Goal: Task Accomplishment & Management: Use online tool/utility

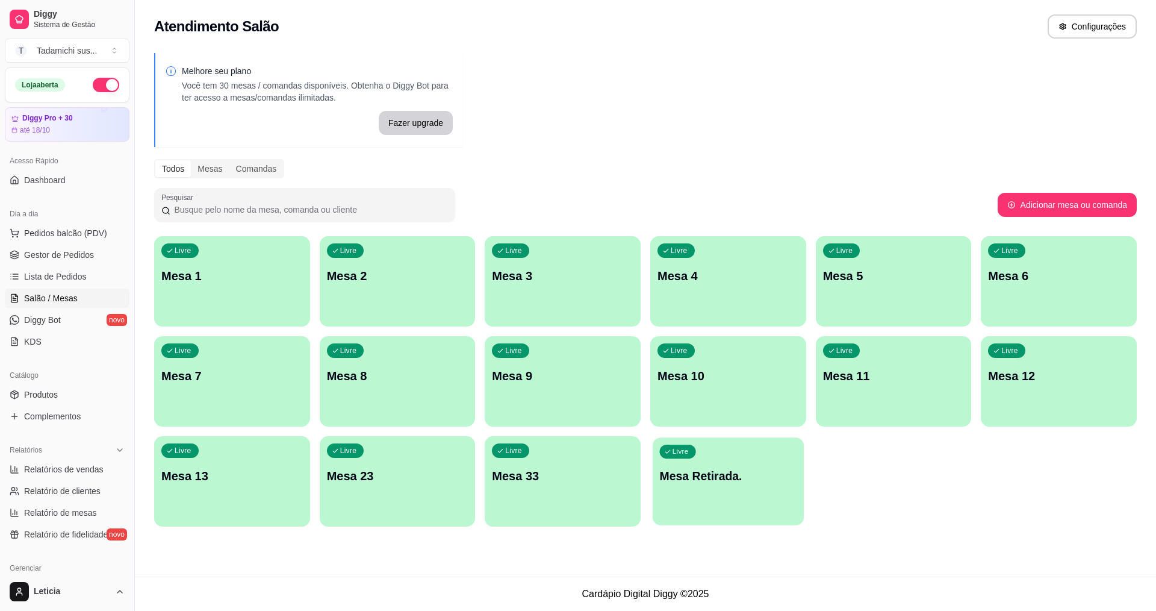
click at [730, 514] on div "button" at bounding box center [728, 518] width 151 height 14
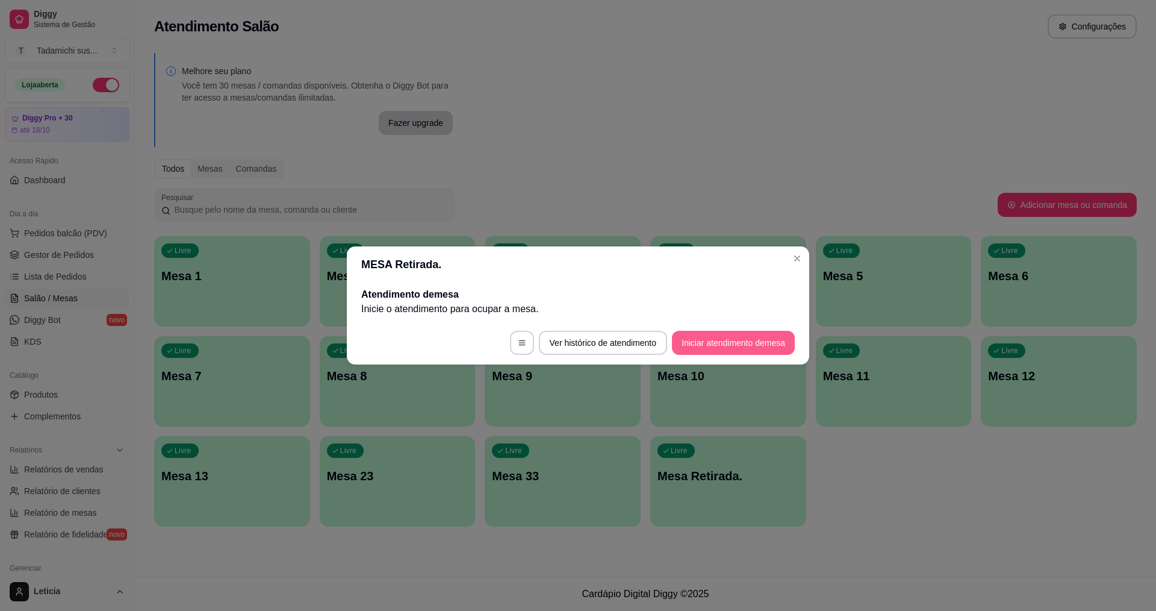
click at [685, 347] on button "Iniciar atendimento de mesa" at bounding box center [733, 343] width 123 height 24
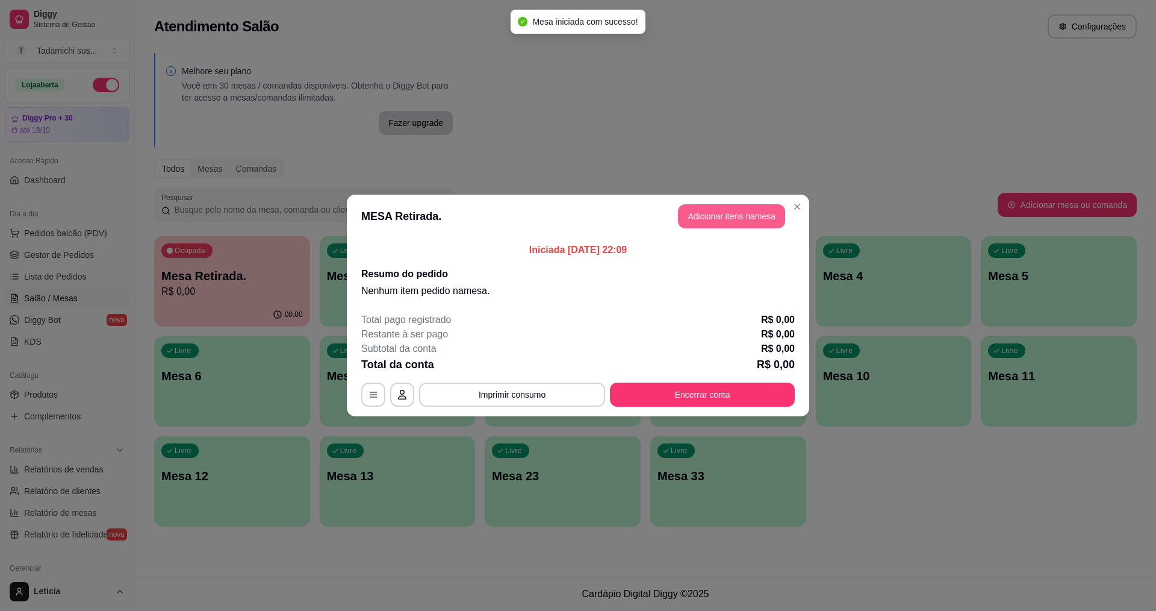
click at [724, 210] on button "Adicionar itens na mesa" at bounding box center [731, 216] width 107 height 24
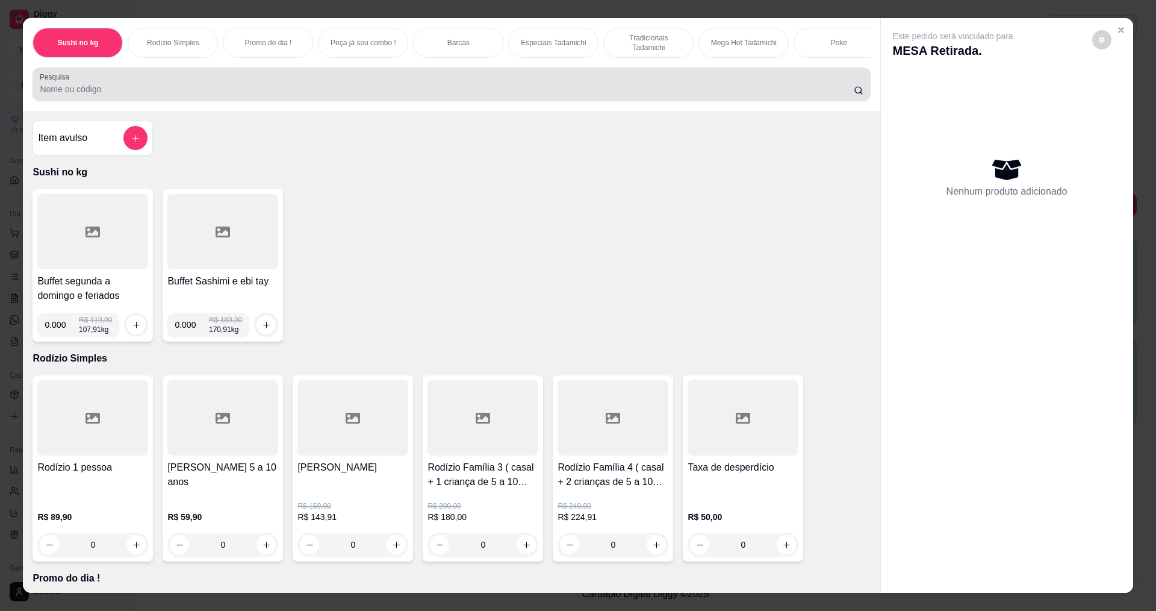
click at [352, 92] on input "Pesquisa" at bounding box center [446, 89] width 813 height 12
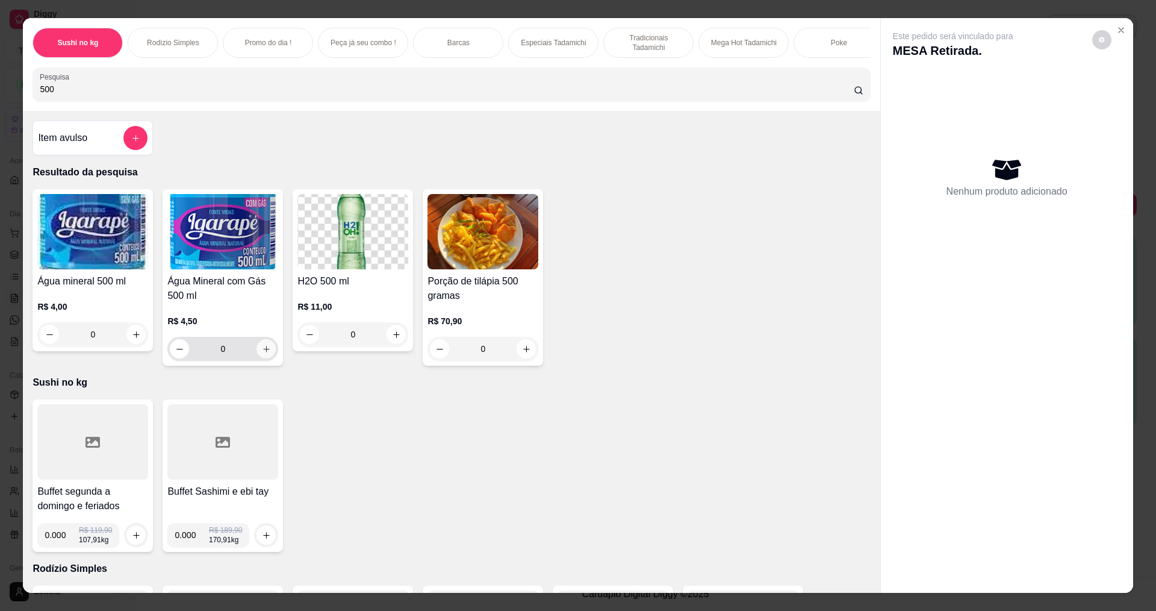
type input "500"
click at [264, 353] on icon "increase-product-quantity" at bounding box center [266, 348] width 9 height 9
type input "1"
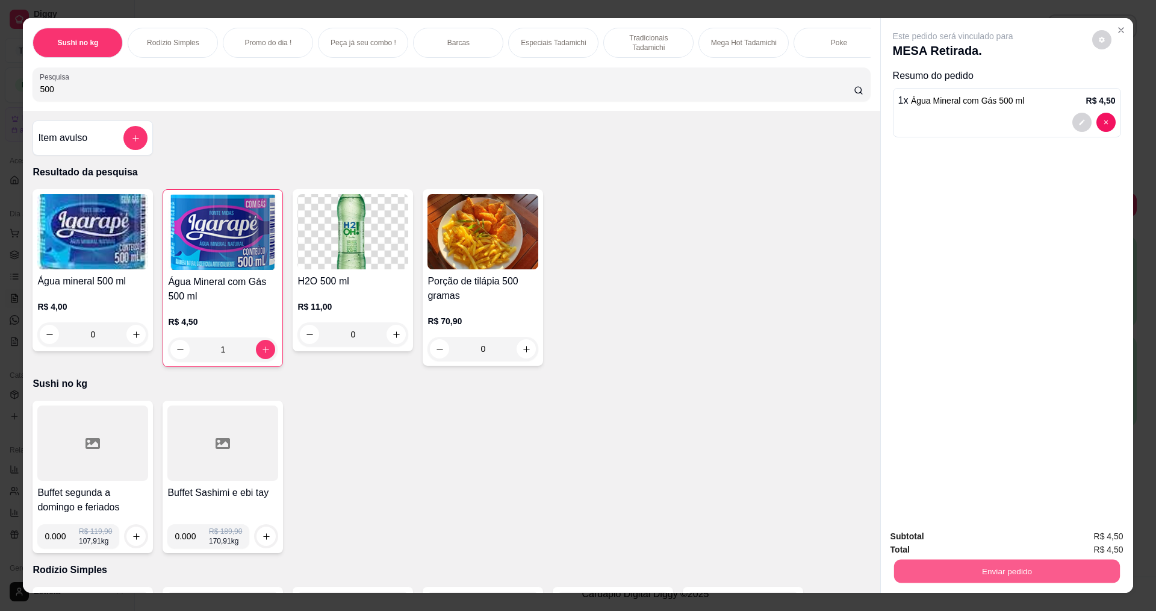
click at [894, 573] on button "Enviar pedido" at bounding box center [1007, 570] width 226 height 23
click at [907, 540] on button "Não registrar e enviar pedido" at bounding box center [967, 540] width 122 height 22
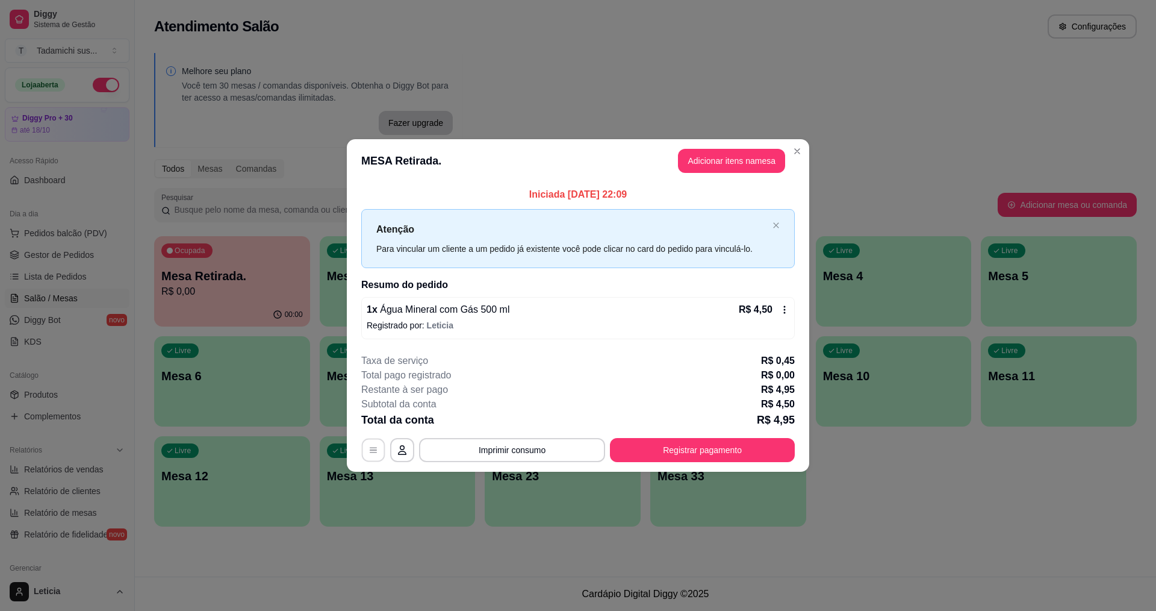
click at [365, 441] on button "button" at bounding box center [373, 449] width 23 height 23
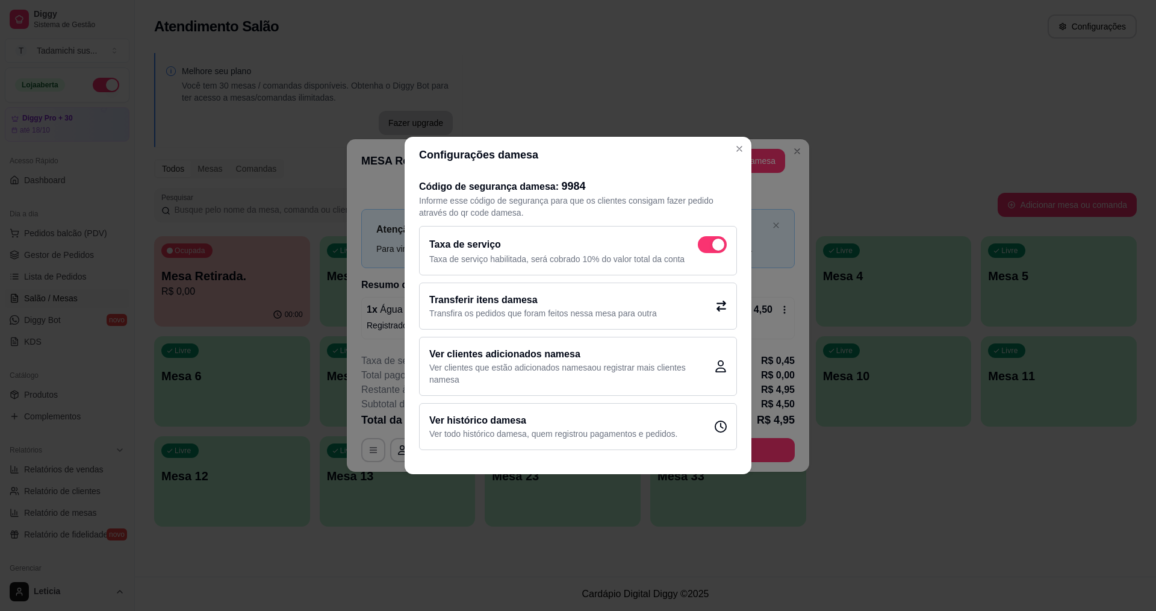
click at [712, 246] on span at bounding box center [718, 244] width 12 height 12
click at [705, 247] on input "checkbox" at bounding box center [701, 251] width 8 height 8
checkbox input "false"
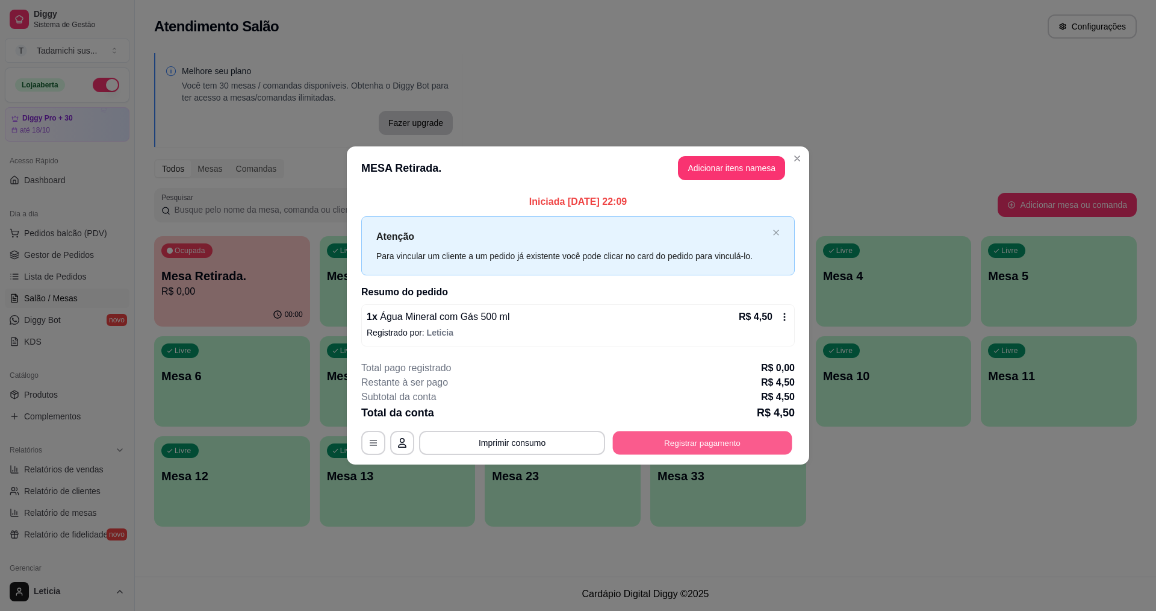
click at [672, 441] on button "Registrar pagamento" at bounding box center [702, 441] width 179 height 23
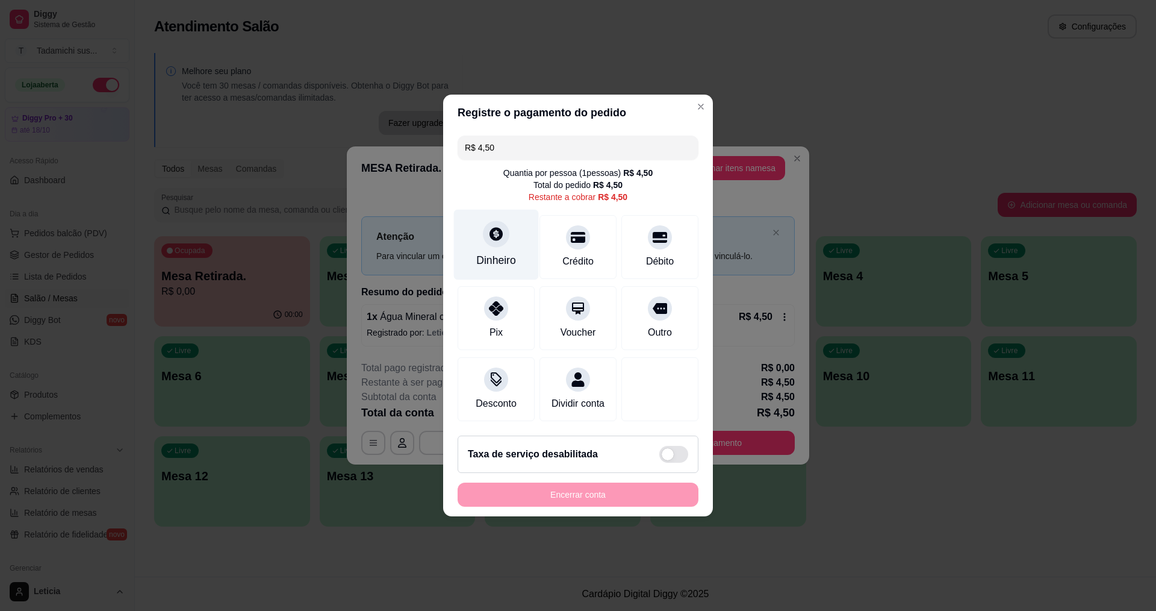
click at [491, 238] on div at bounding box center [496, 233] width 26 height 26
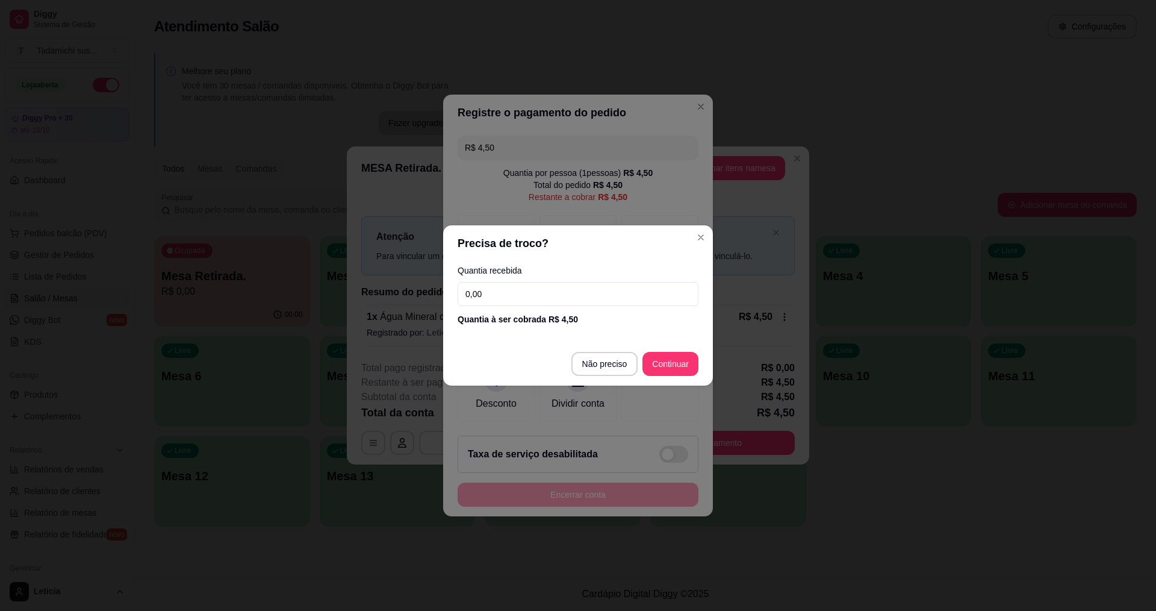
click at [511, 302] on input "0,00" at bounding box center [578, 294] width 241 height 24
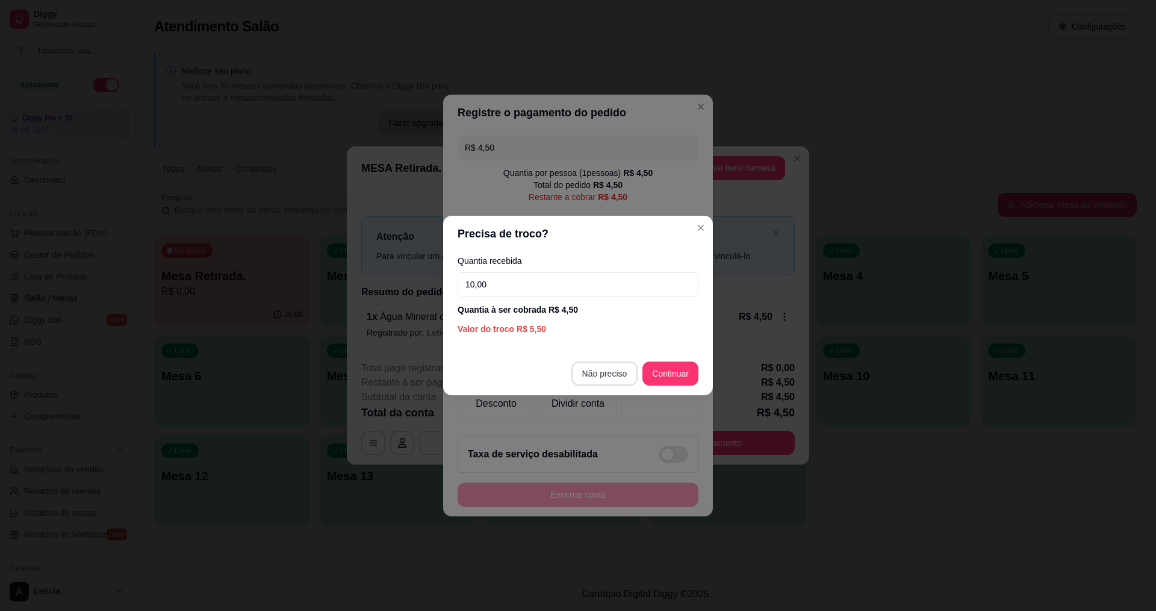
type input "10,00"
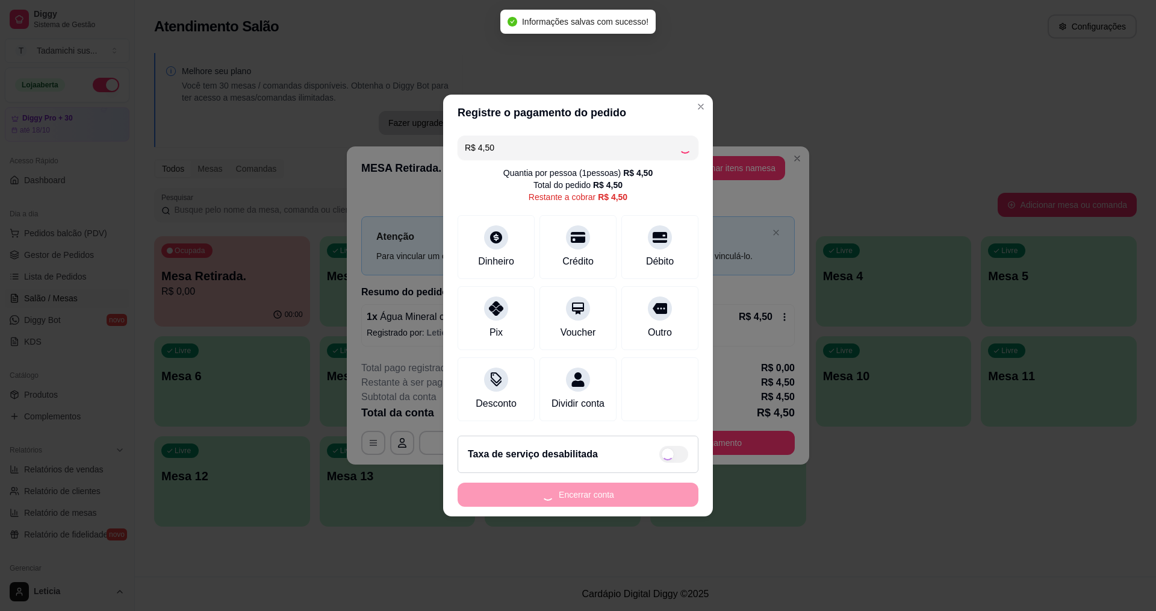
type input "R$ 0,00"
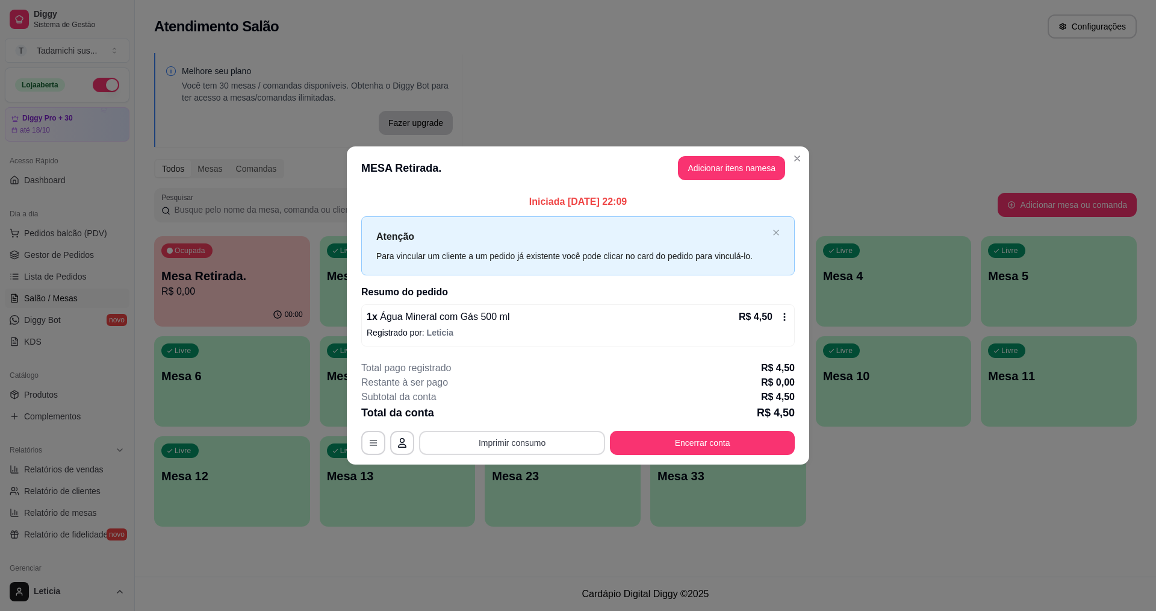
click at [480, 449] on button "Imprimir consumo" at bounding box center [512, 442] width 186 height 24
click at [532, 394] on button "IMPRESSORA HAYOM" at bounding box center [515, 390] width 93 height 19
click at [715, 438] on button "Encerrar conta" at bounding box center [702, 441] width 179 height 23
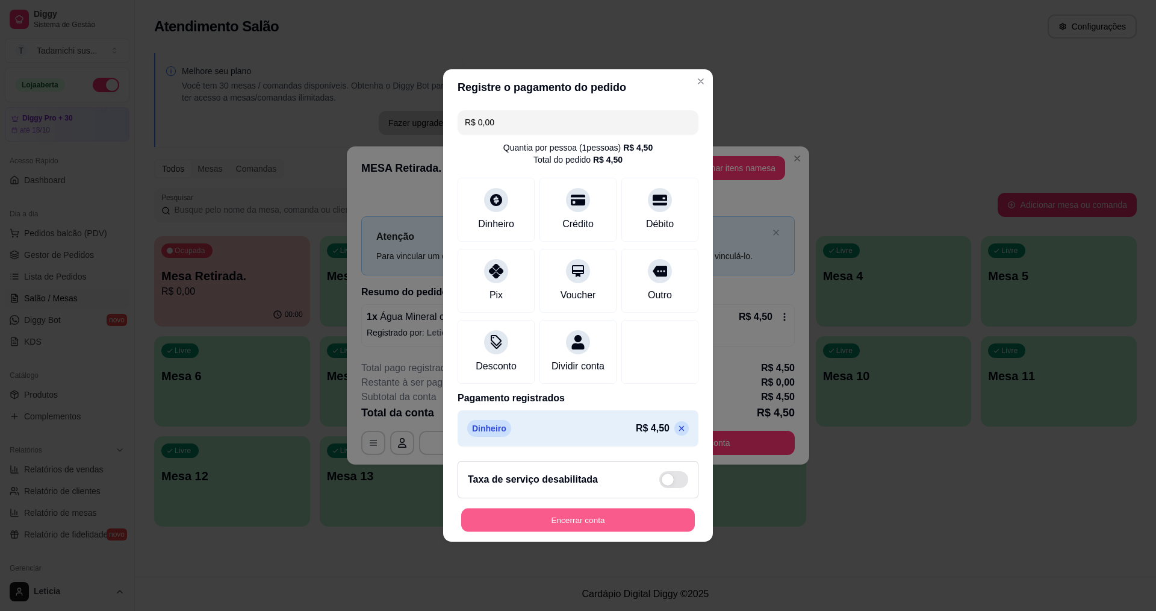
click at [600, 522] on button "Encerrar conta" at bounding box center [578, 519] width 234 height 23
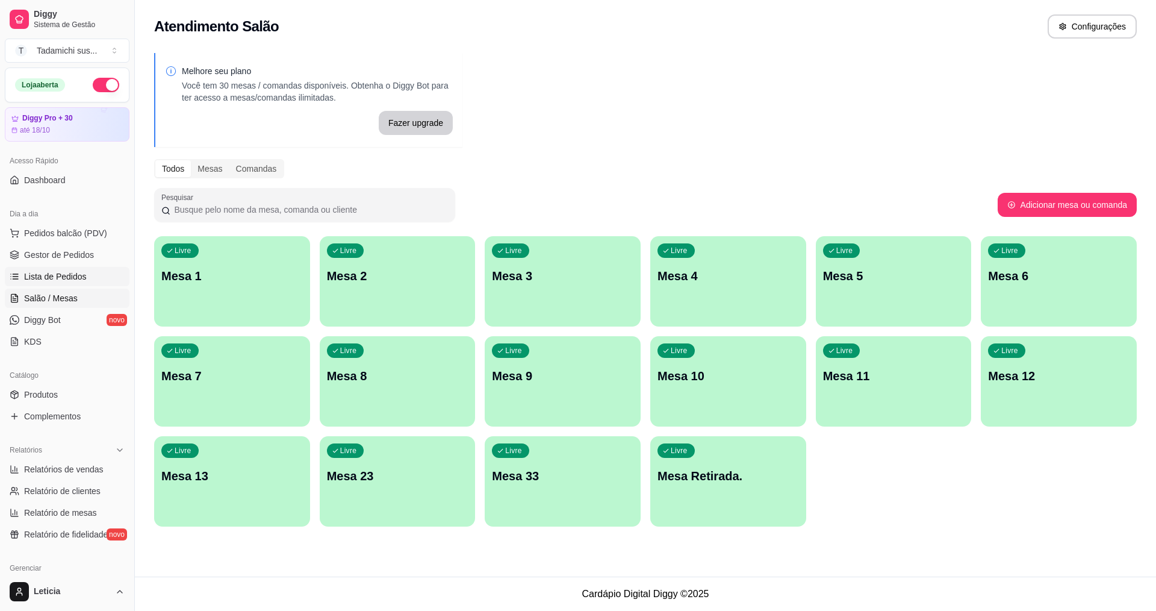
click at [78, 274] on span "Lista de Pedidos" at bounding box center [55, 276] width 63 height 12
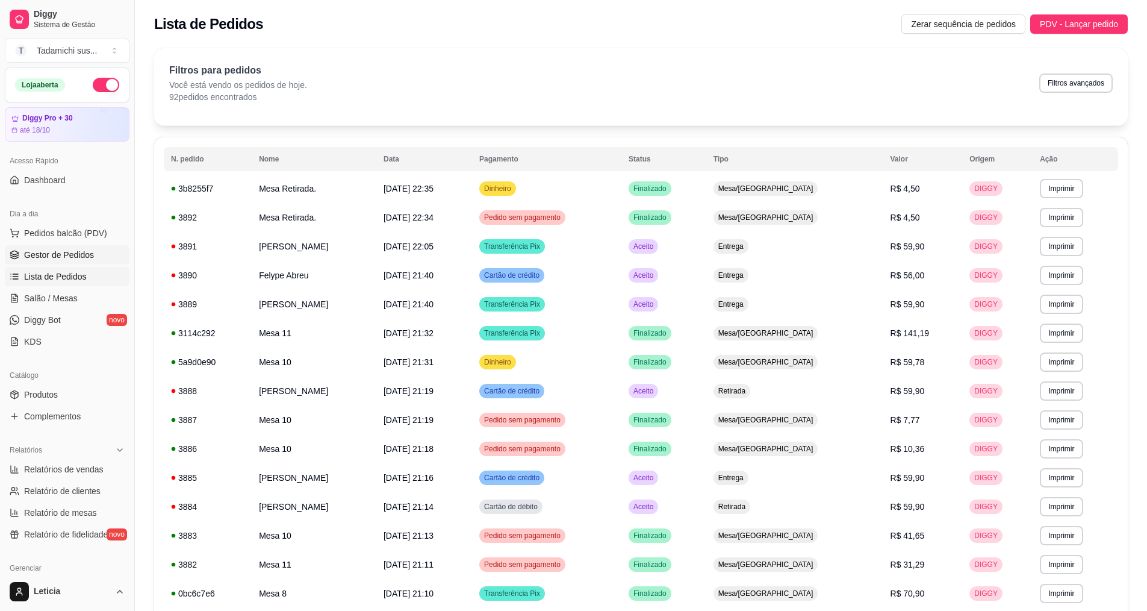
click at [79, 253] on span "Gestor de Pedidos" at bounding box center [59, 255] width 70 height 12
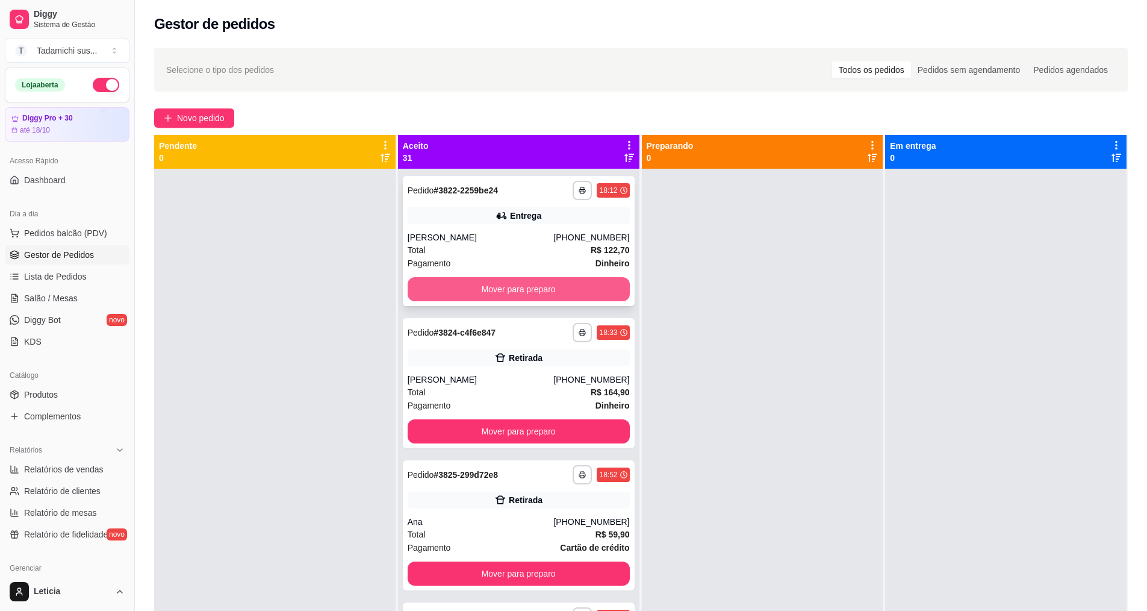
click at [430, 285] on button "Mover para preparo" at bounding box center [519, 289] width 222 height 24
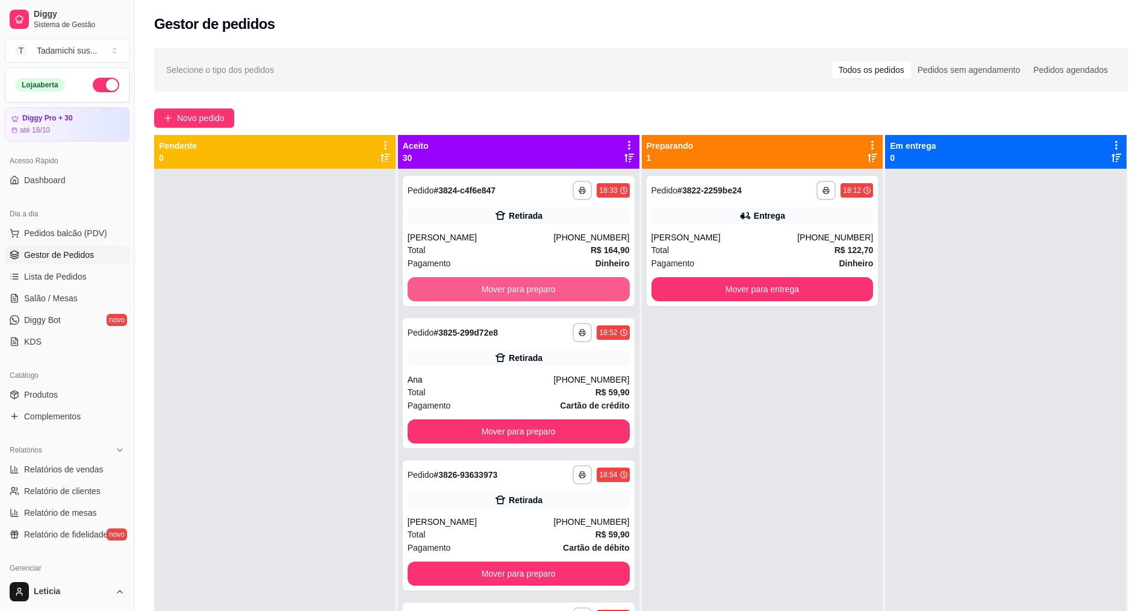
click at [430, 285] on button "Mover para preparo" at bounding box center [519, 289] width 222 height 24
click at [430, 285] on div "Mover para preparo" at bounding box center [519, 289] width 222 height 24
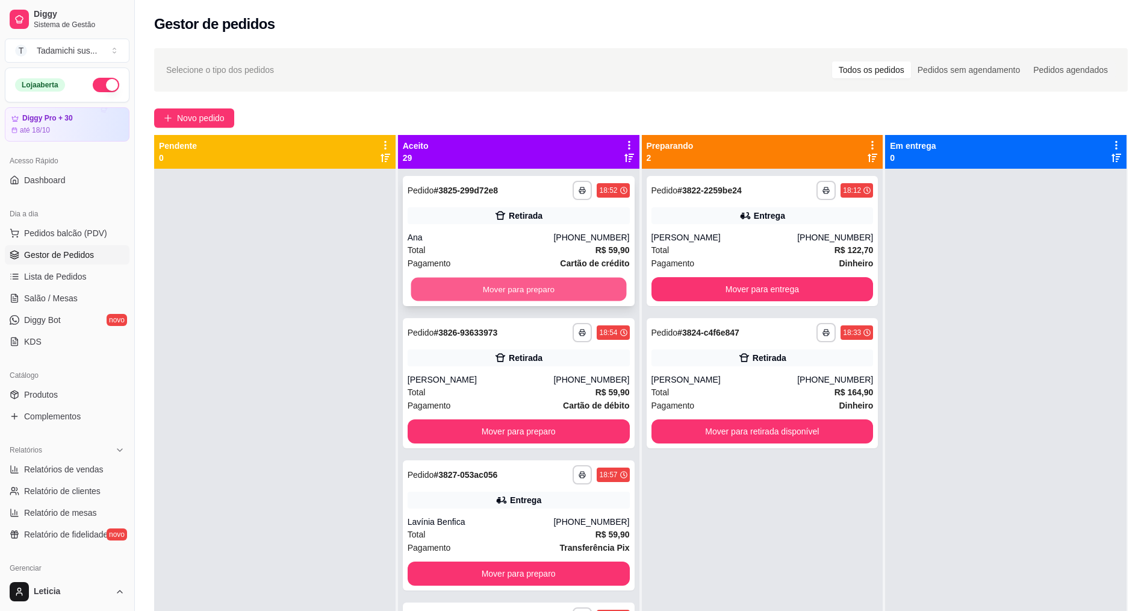
click at [547, 283] on button "Mover para preparo" at bounding box center [519, 289] width 216 height 23
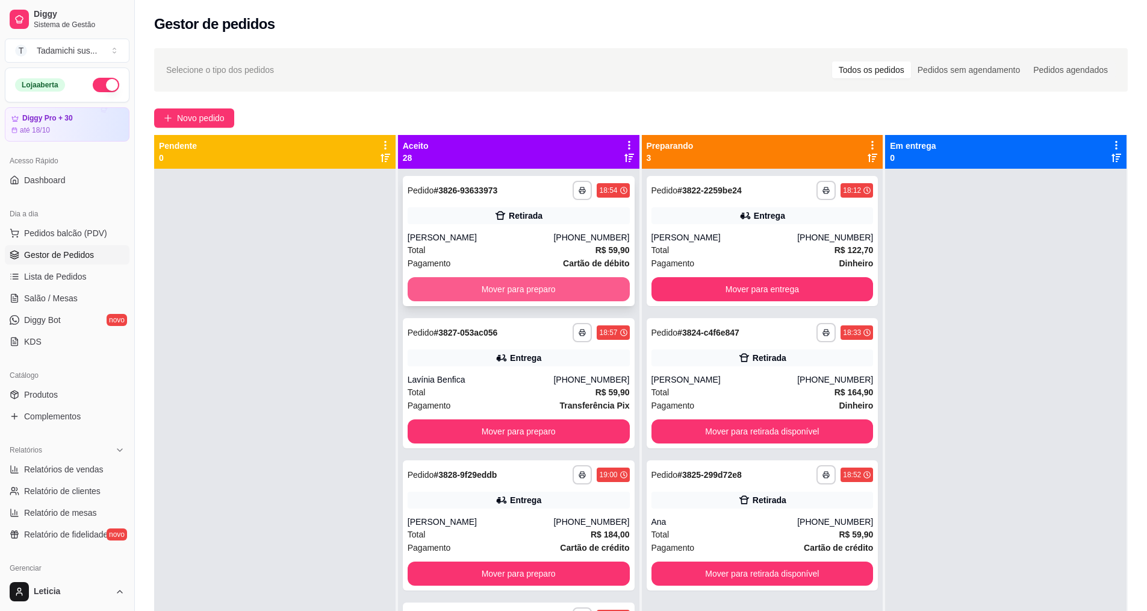
click at [547, 287] on button "Mover para preparo" at bounding box center [519, 289] width 222 height 24
click at [547, 287] on button "Mover para preparo" at bounding box center [519, 289] width 216 height 23
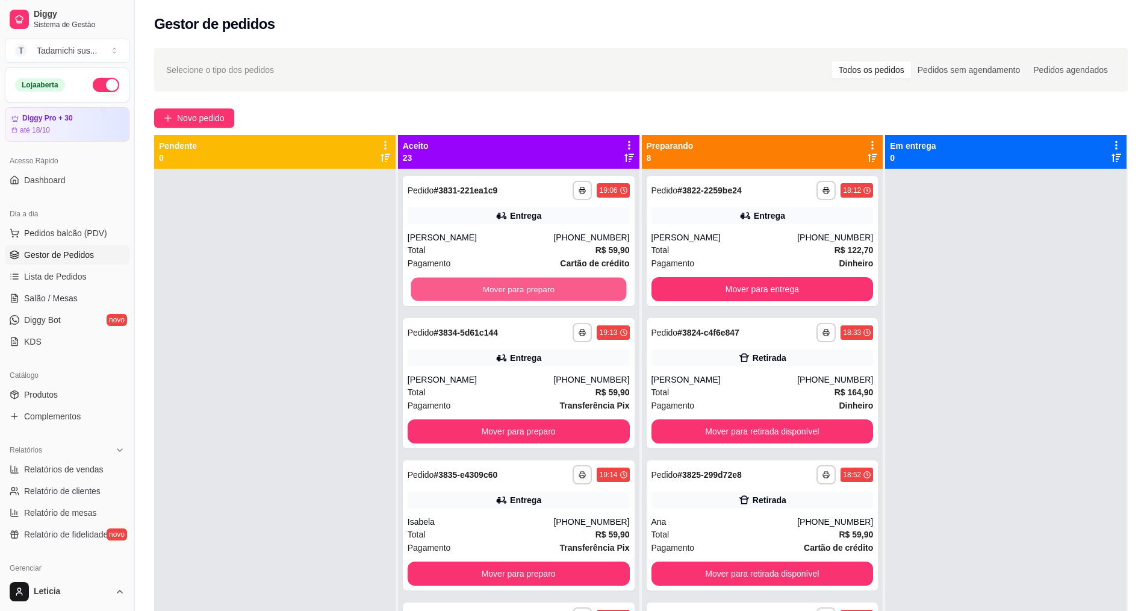
click at [547, 287] on button "Mover para preparo" at bounding box center [519, 289] width 216 height 23
click at [547, 287] on button "Mover para preparo" at bounding box center [519, 289] width 222 height 24
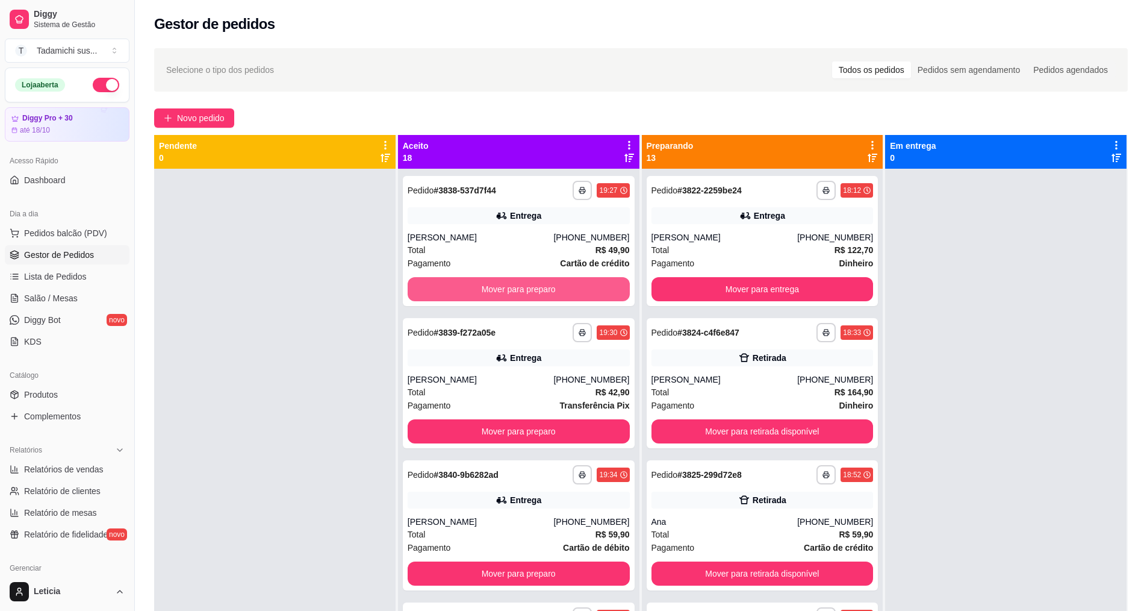
click at [547, 287] on button "Mover para preparo" at bounding box center [519, 289] width 222 height 24
click at [547, 287] on button "Mover para preparo" at bounding box center [519, 289] width 216 height 23
click at [547, 287] on button "Mover para preparo" at bounding box center [519, 289] width 222 height 24
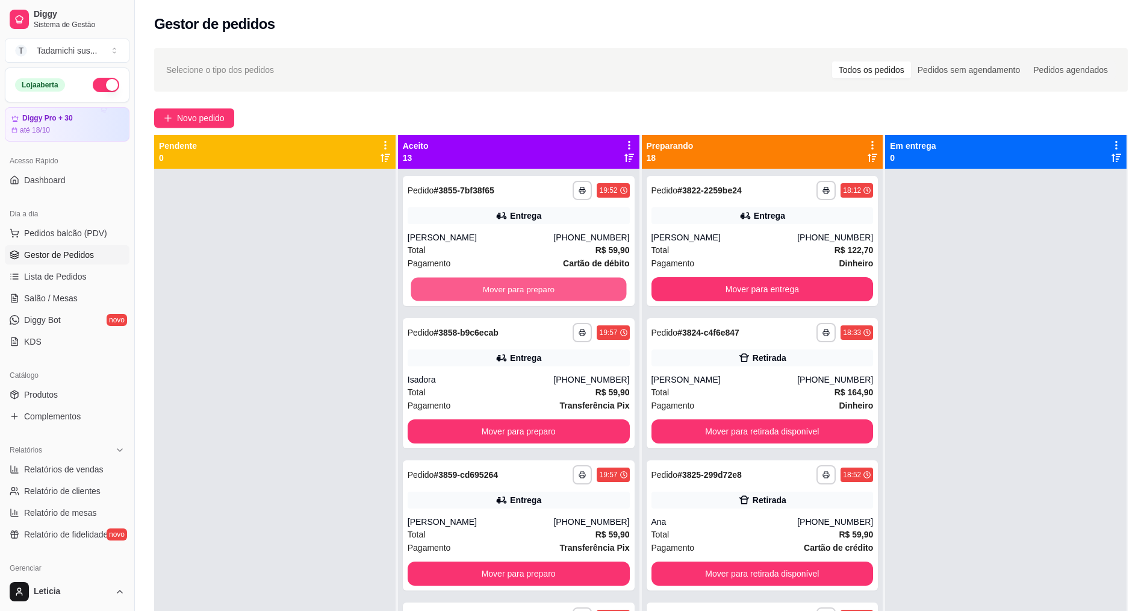
click at [547, 287] on button "Mover para preparo" at bounding box center [519, 289] width 216 height 23
click at [547, 287] on button "Mover para preparo" at bounding box center [519, 289] width 222 height 24
click at [547, 287] on button "Mover para preparo" at bounding box center [519, 289] width 216 height 23
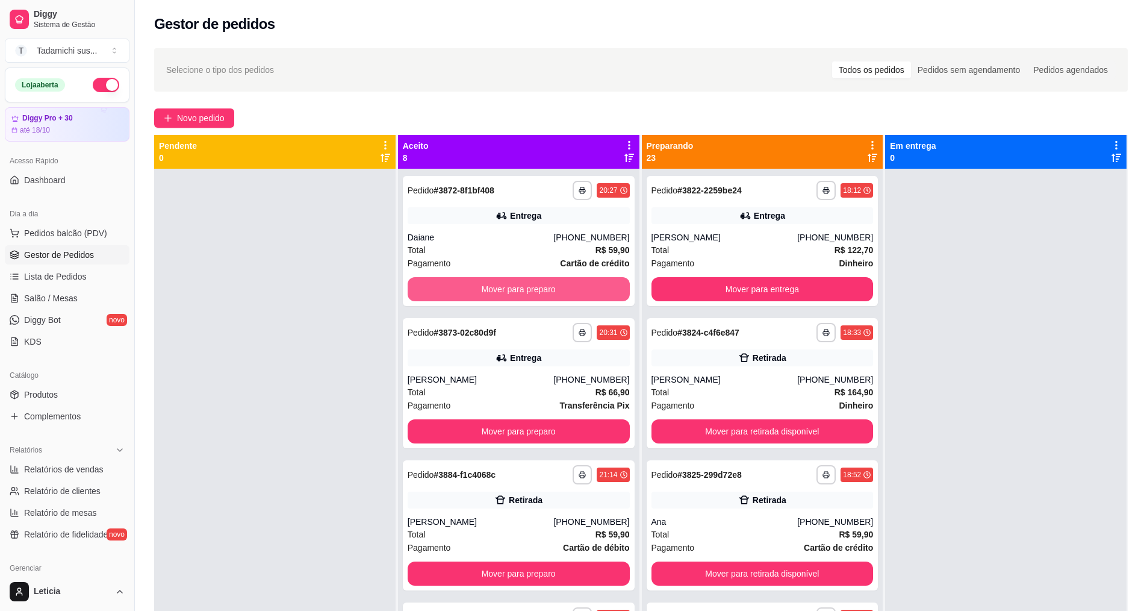
click at [547, 287] on button "Mover para preparo" at bounding box center [519, 289] width 222 height 24
click at [547, 287] on button "Mover para preparo" at bounding box center [519, 289] width 216 height 23
click at [547, 287] on button "Mover para preparo" at bounding box center [519, 289] width 222 height 24
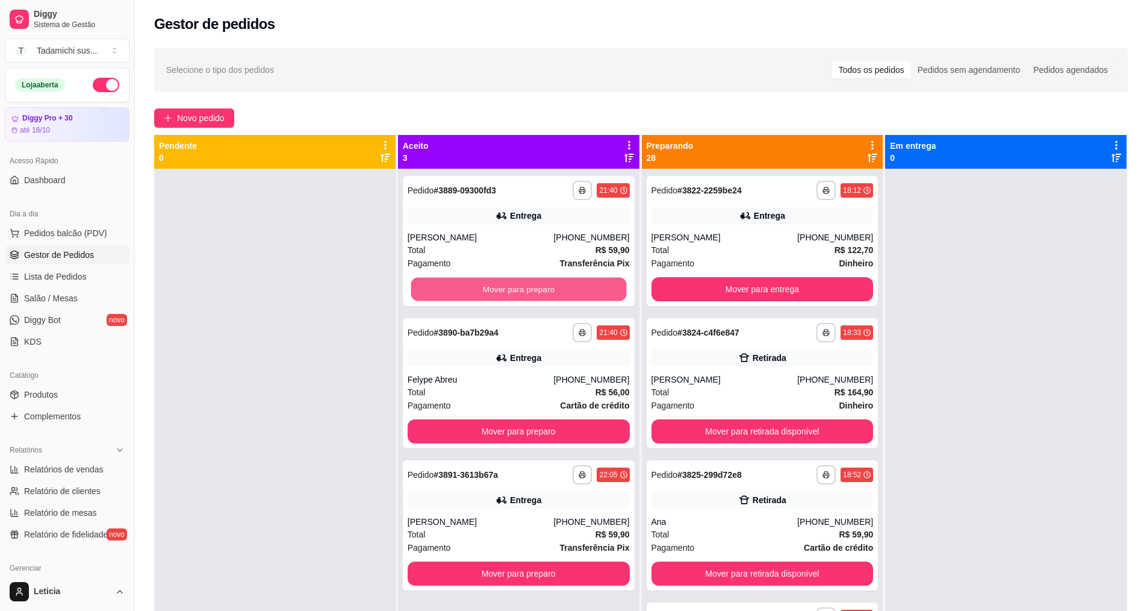
click at [547, 287] on button "Mover para preparo" at bounding box center [519, 289] width 216 height 23
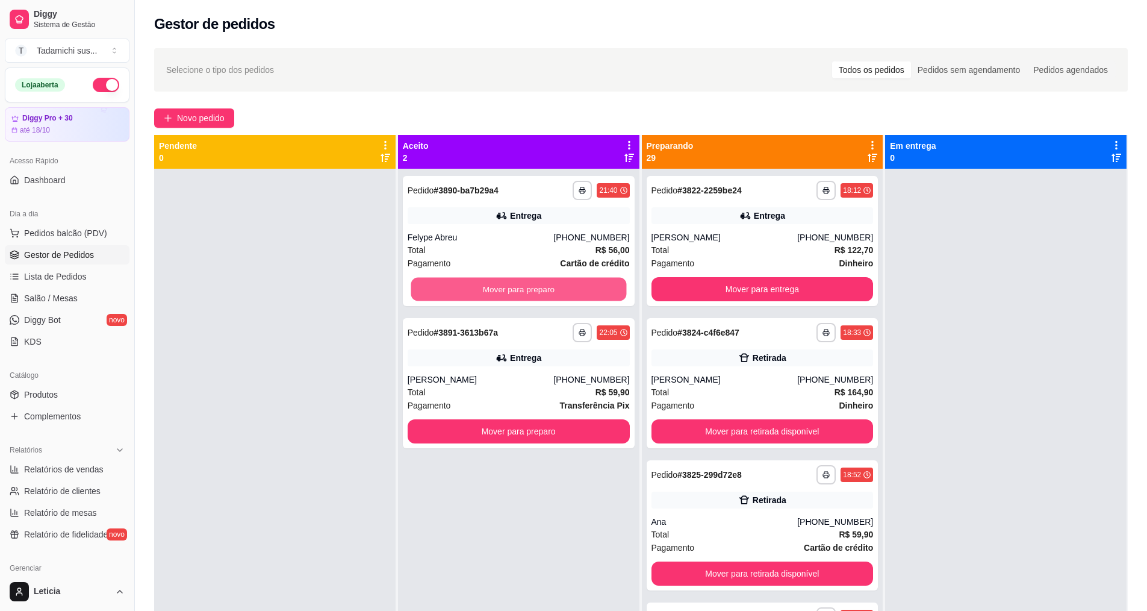
click at [547, 287] on button "Mover para preparo" at bounding box center [519, 289] width 216 height 23
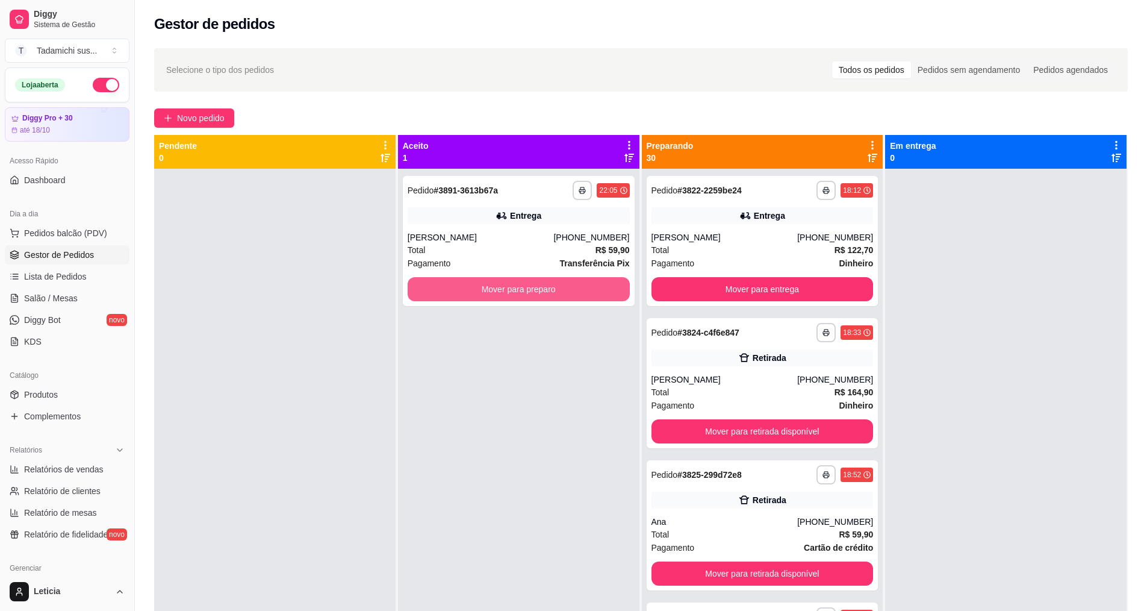
click at [547, 287] on button "Mover para preparo" at bounding box center [519, 289] width 222 height 24
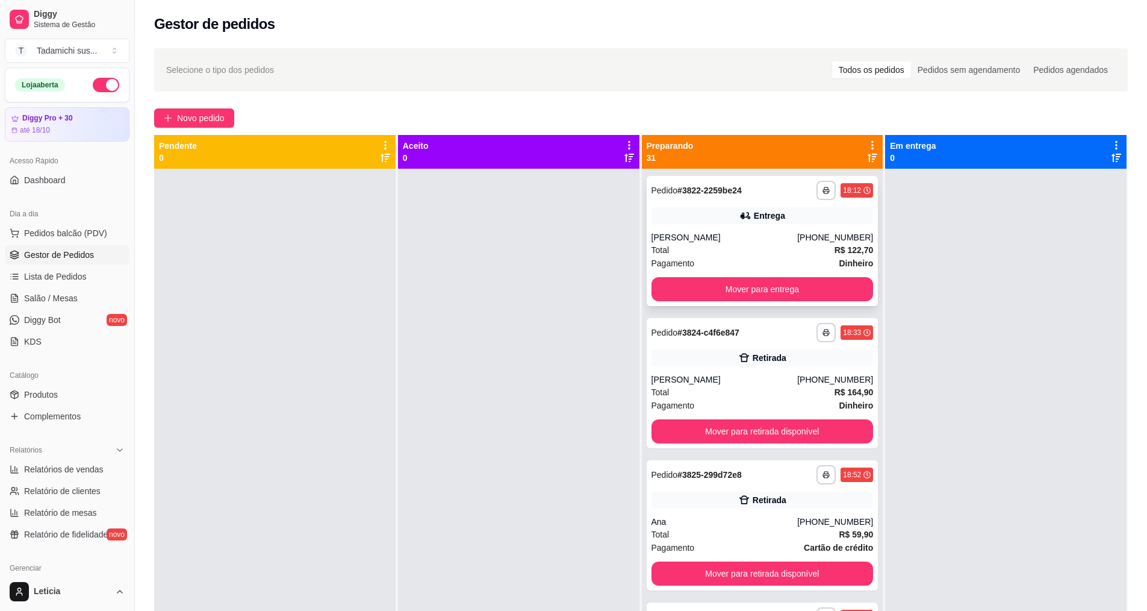
click at [682, 275] on div "**********" at bounding box center [763, 241] width 232 height 130
click at [779, 288] on button "Mover para entrega" at bounding box center [762, 289] width 216 height 23
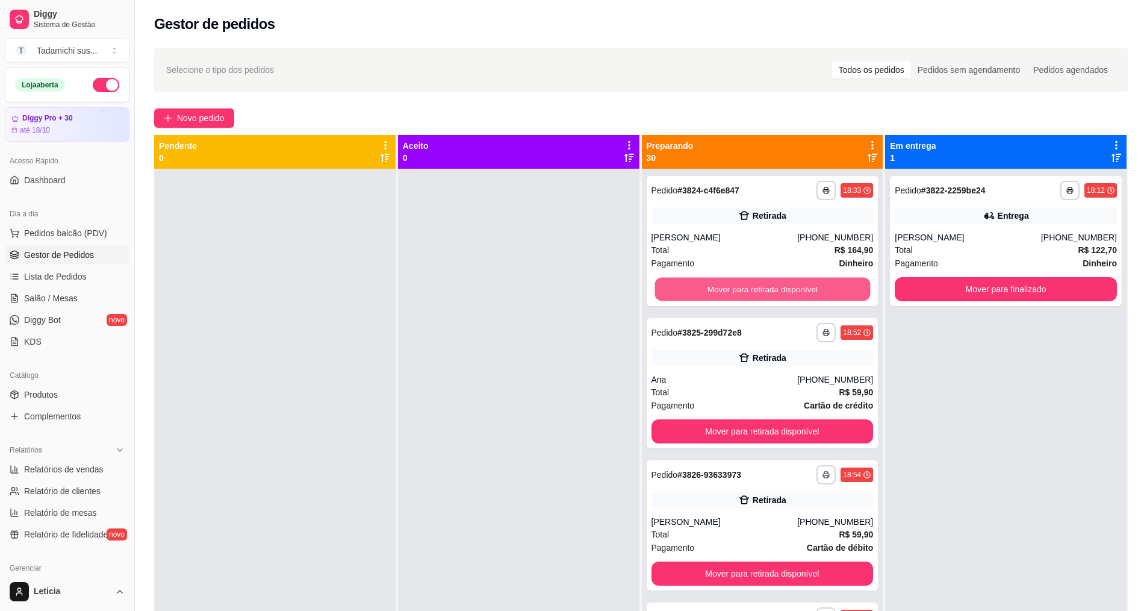
click at [779, 288] on button "Mover para retirada disponível" at bounding box center [762, 289] width 216 height 23
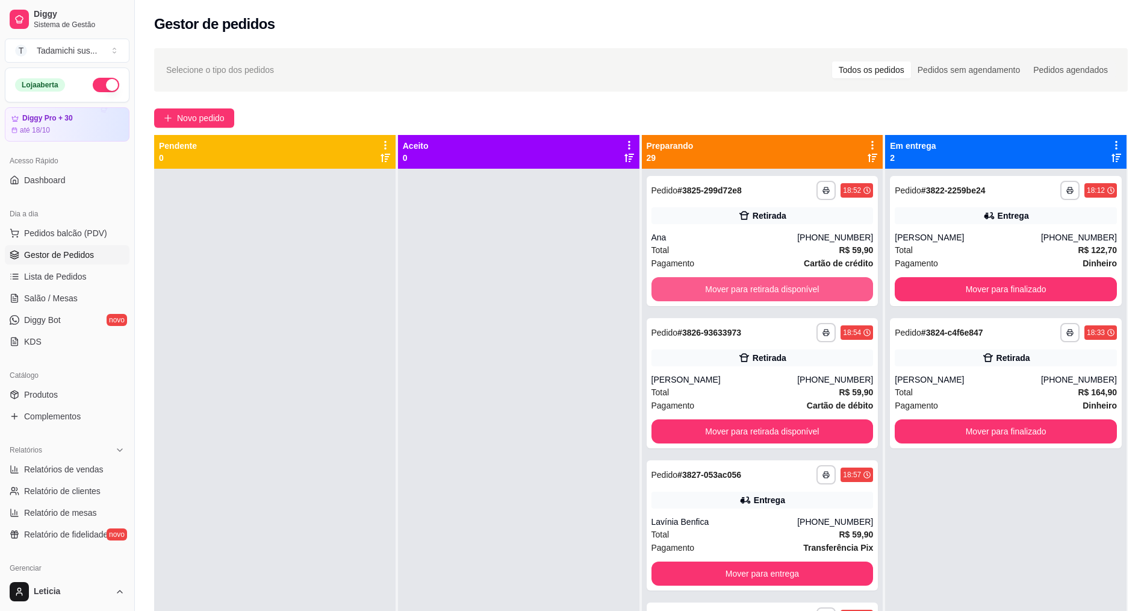
click at [779, 288] on button "Mover para retirada disponível" at bounding box center [762, 289] width 222 height 24
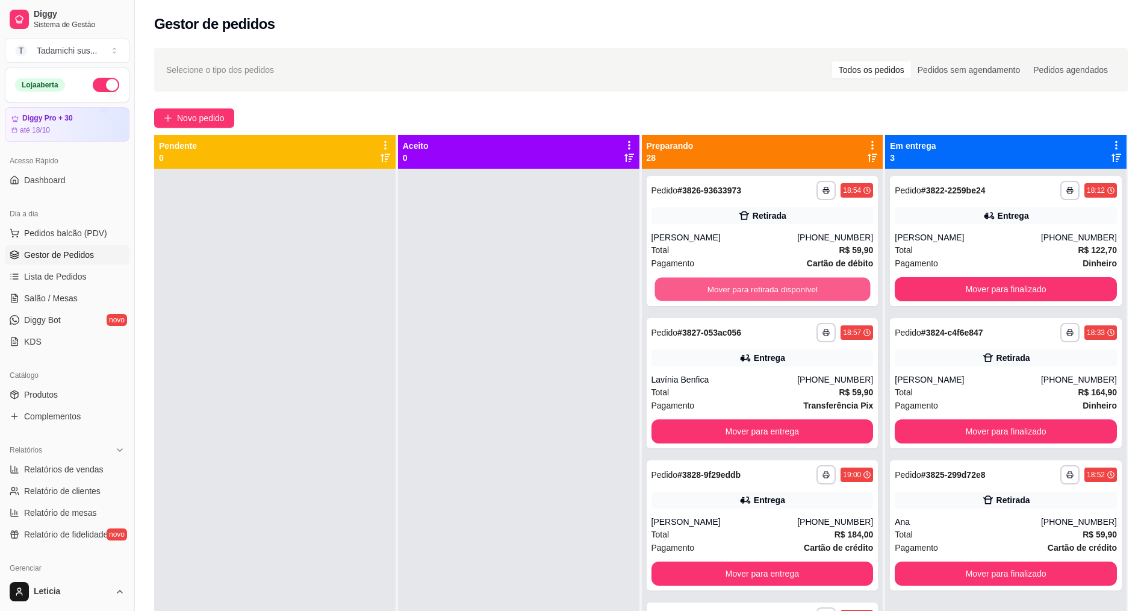
click at [779, 288] on button "Mover para retirada disponível" at bounding box center [762, 289] width 216 height 23
click at [779, 288] on button "Mover para entrega" at bounding box center [762, 289] width 216 height 23
click at [778, 288] on button "Mover para entrega" at bounding box center [762, 289] width 222 height 24
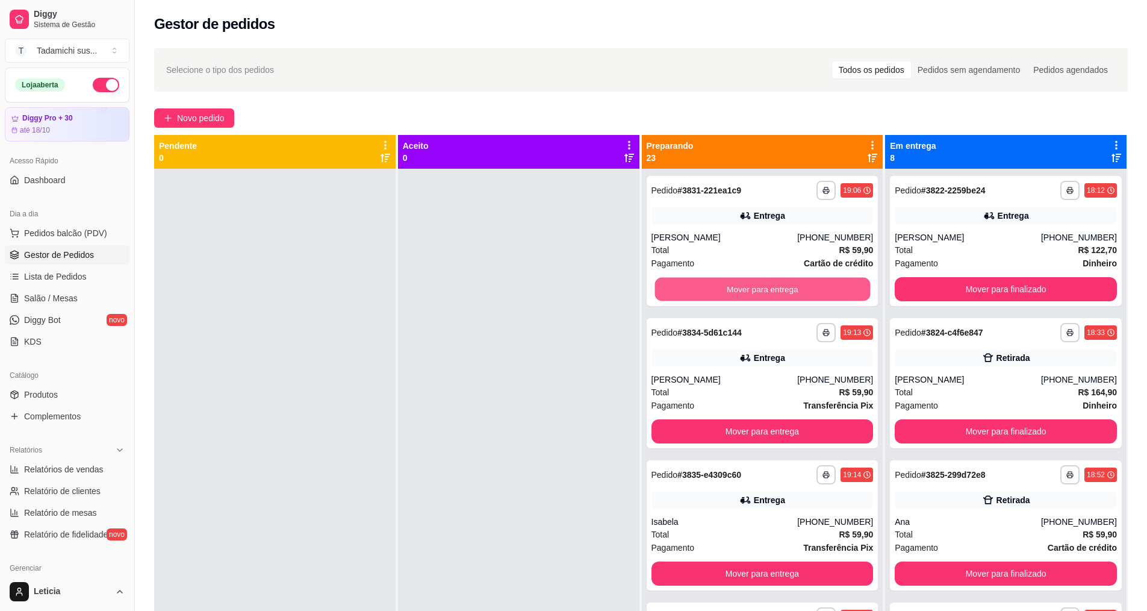
click at [778, 288] on button "Mover para entrega" at bounding box center [762, 289] width 216 height 23
click at [778, 288] on button "Mover para entrega" at bounding box center [762, 289] width 222 height 24
click at [777, 288] on button "Mover para entrega" at bounding box center [762, 289] width 222 height 24
click at [777, 288] on button "Mover para entrega" at bounding box center [762, 289] width 216 height 23
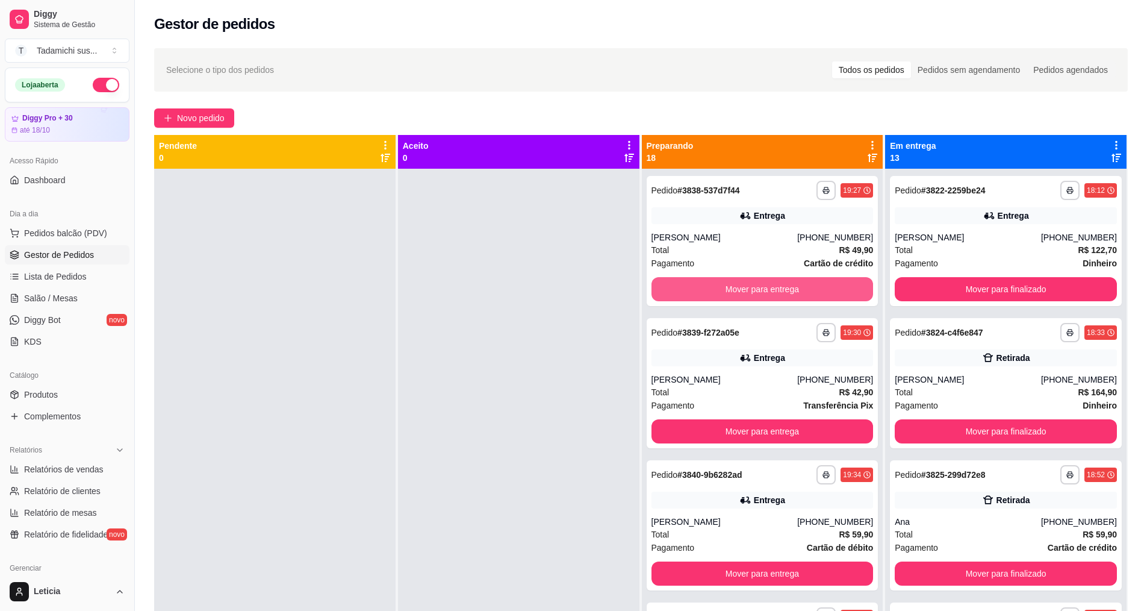
click at [777, 288] on button "Mover para entrega" at bounding box center [762, 289] width 222 height 24
click at [777, 288] on button "Mover para entrega" at bounding box center [762, 289] width 216 height 23
click at [777, 288] on button "Mover para entrega" at bounding box center [762, 289] width 222 height 24
click at [777, 288] on button "Mover para entrega" at bounding box center [762, 289] width 216 height 23
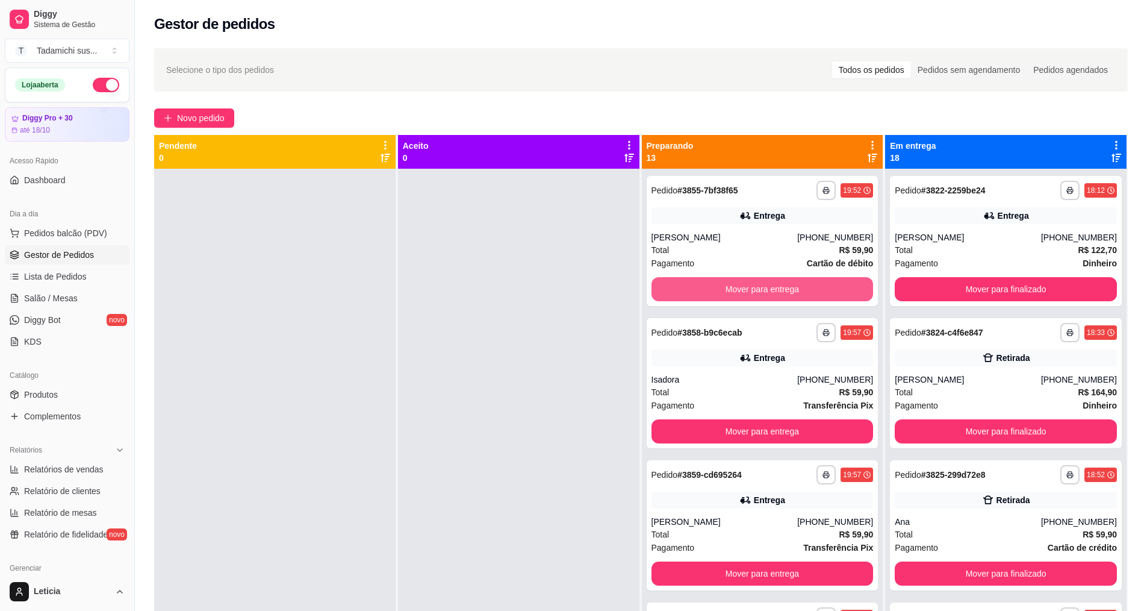
click at [777, 288] on button "Mover para entrega" at bounding box center [762, 289] width 222 height 24
click at [777, 288] on button "Mover para entrega" at bounding box center [762, 289] width 216 height 23
click at [777, 288] on button "Mover para retirada disponível" at bounding box center [762, 289] width 222 height 24
click at [777, 288] on button "Mover para entrega" at bounding box center [762, 289] width 216 height 23
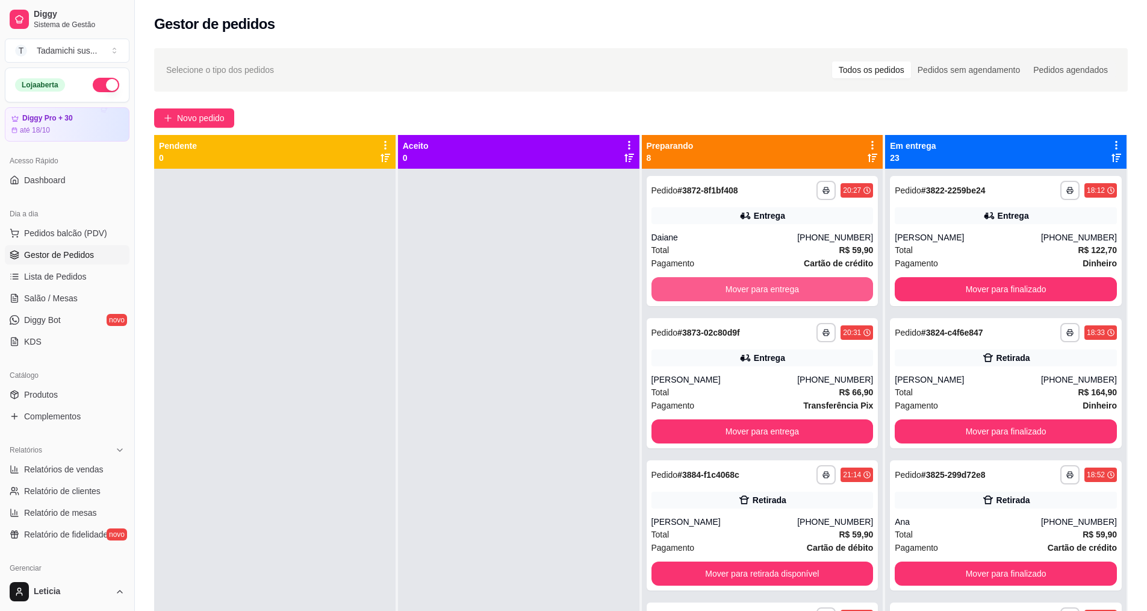
click at [777, 288] on button "Mover para entrega" at bounding box center [762, 289] width 222 height 24
click at [777, 288] on button "Mover para entrega" at bounding box center [762, 289] width 216 height 23
click at [777, 288] on button "Mover para retirada disponível" at bounding box center [762, 289] width 216 height 23
click at [777, 288] on button "Mover para entrega" at bounding box center [762, 289] width 216 height 23
click at [777, 288] on button "Mover para retirada disponível" at bounding box center [762, 289] width 222 height 24
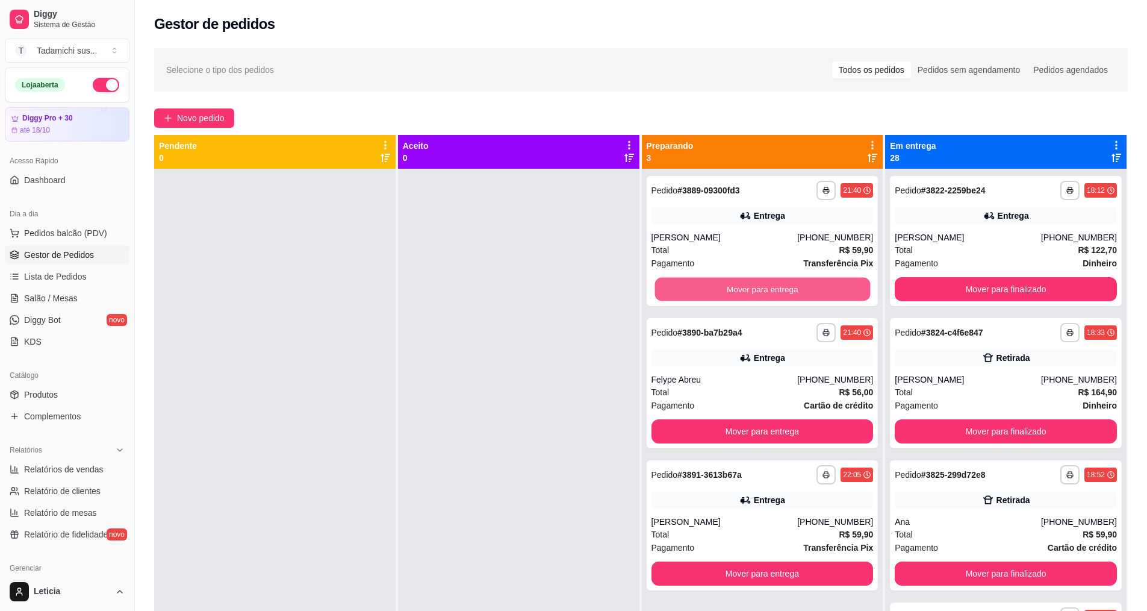
click at [777, 288] on button "Mover para entrega" at bounding box center [762, 289] width 216 height 23
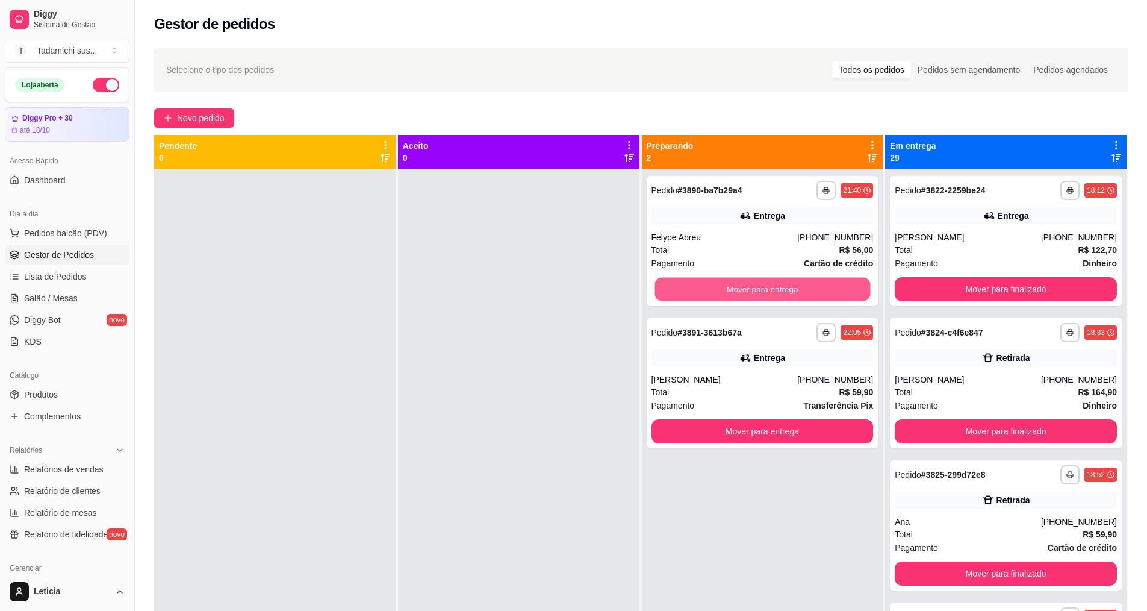
click at [777, 288] on button "Mover para entrega" at bounding box center [762, 289] width 216 height 23
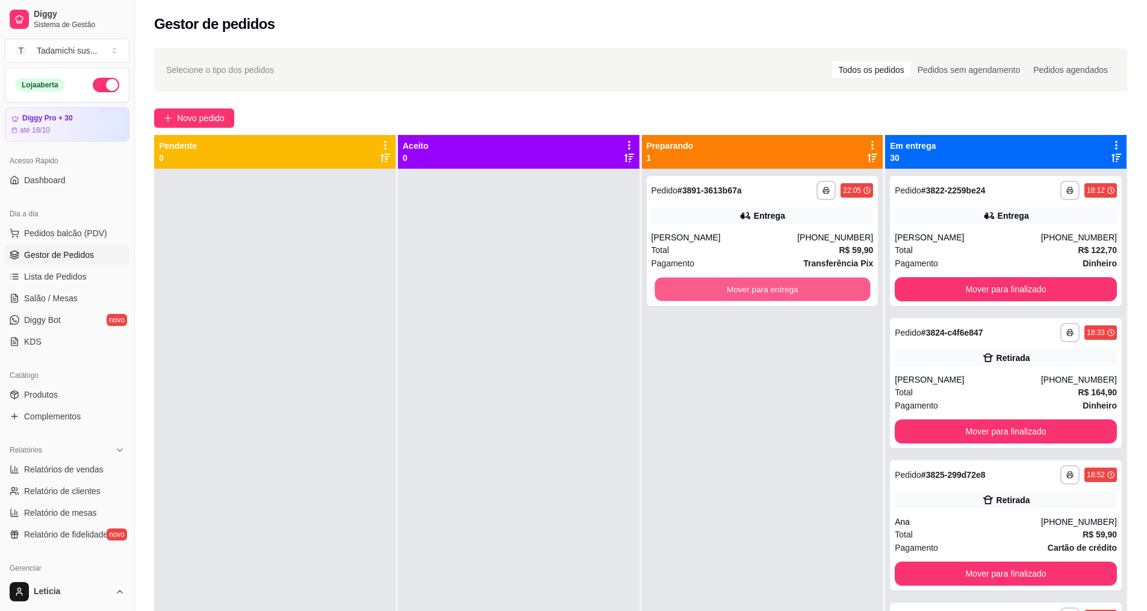
click at [777, 288] on button "Mover para entrega" at bounding box center [762, 289] width 216 height 23
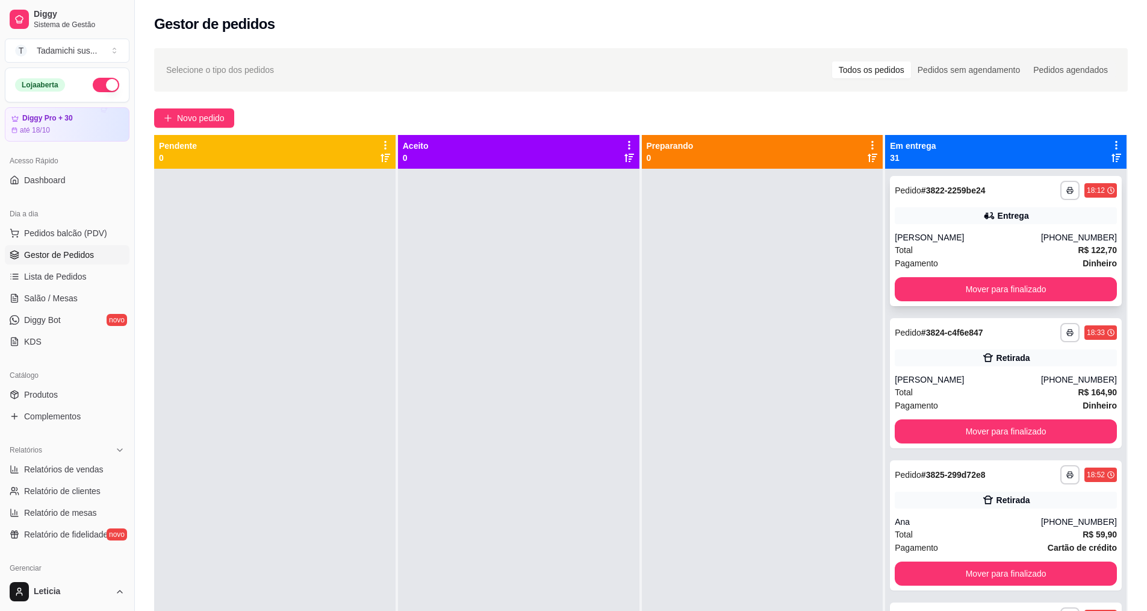
click at [925, 276] on div "**********" at bounding box center [1006, 241] width 232 height 130
click at [931, 290] on button "Mover para finalizado" at bounding box center [1006, 289] width 216 height 23
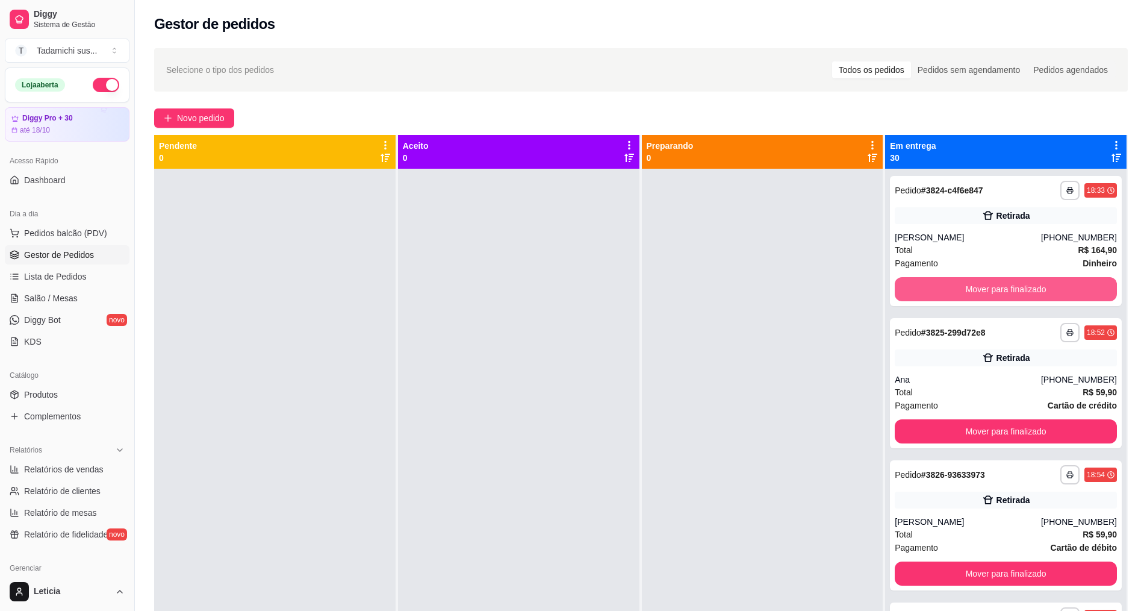
click at [931, 290] on button "Mover para finalizado" at bounding box center [1006, 289] width 222 height 24
click at [931, 290] on button "Mover para finalizado" at bounding box center [1006, 289] width 216 height 23
click at [931, 290] on button "Mover para finalizado" at bounding box center [1006, 289] width 222 height 24
click at [931, 290] on button "Mover para finalizado" at bounding box center [1006, 289] width 216 height 23
click at [931, 290] on button "Mover para finalizado" at bounding box center [1006, 289] width 222 height 24
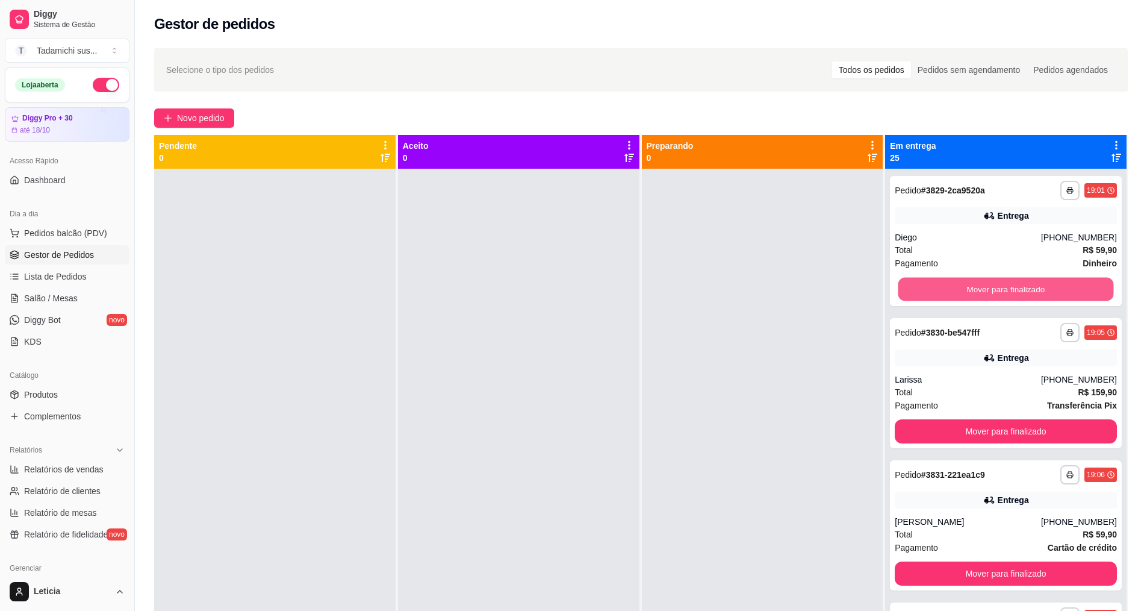
click at [931, 290] on button "Mover para finalizado" at bounding box center [1006, 289] width 216 height 23
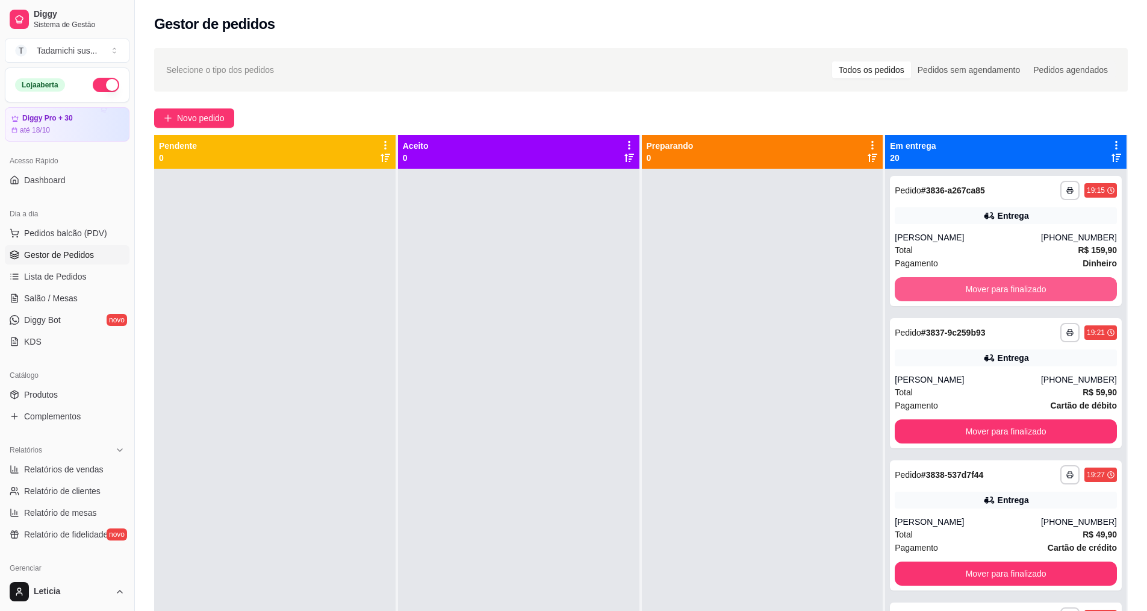
click at [931, 290] on button "Mover para finalizado" at bounding box center [1006, 289] width 222 height 24
click at [931, 290] on button "Mover para finalizado" at bounding box center [1006, 289] width 216 height 23
click at [931, 290] on button "Mover para finalizado" at bounding box center [1006, 289] width 222 height 24
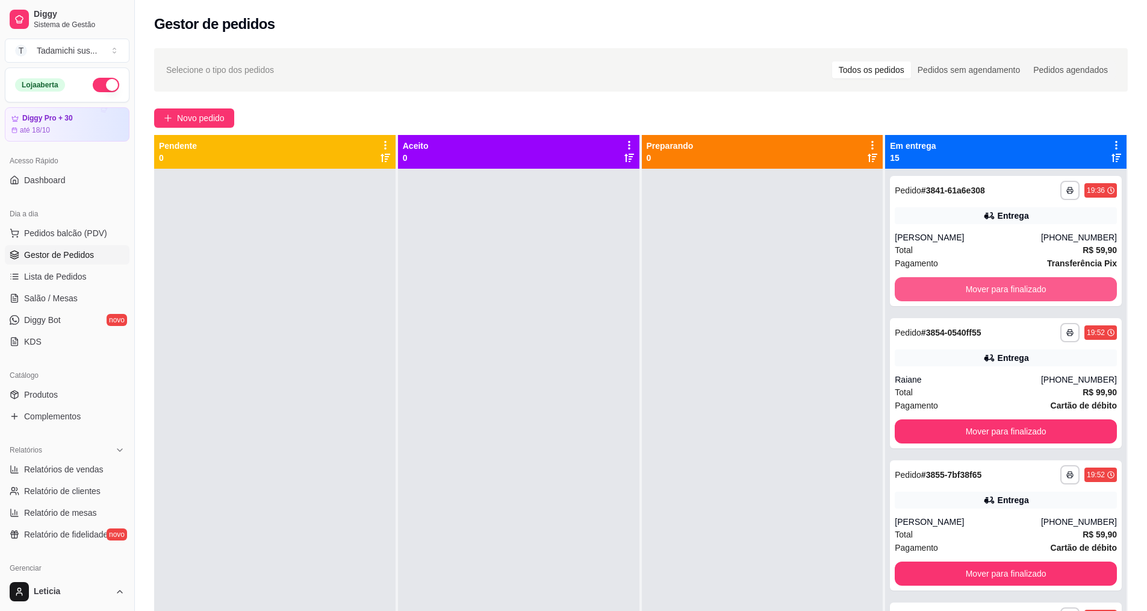
click at [931, 290] on button "Mover para finalizado" at bounding box center [1006, 289] width 222 height 24
click at [931, 290] on button "Mover para finalizado" at bounding box center [1006, 289] width 216 height 23
click at [931, 289] on button "Mover para finalizado" at bounding box center [1006, 289] width 216 height 23
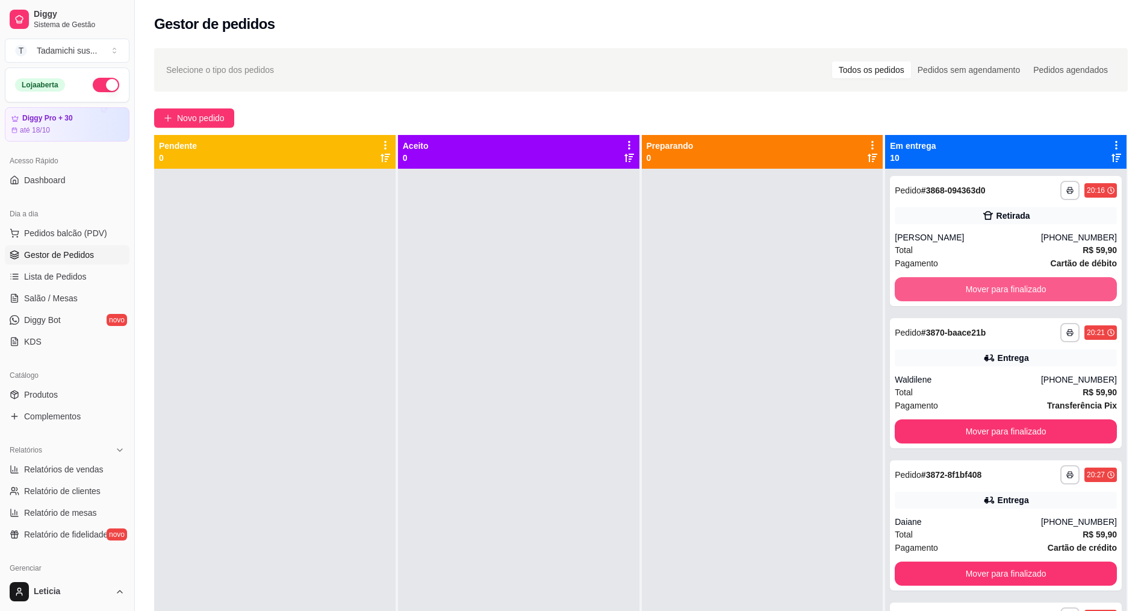
click at [931, 289] on button "Mover para finalizado" at bounding box center [1006, 289] width 222 height 24
click at [931, 289] on button "Mover para finalizado" at bounding box center [1006, 289] width 216 height 23
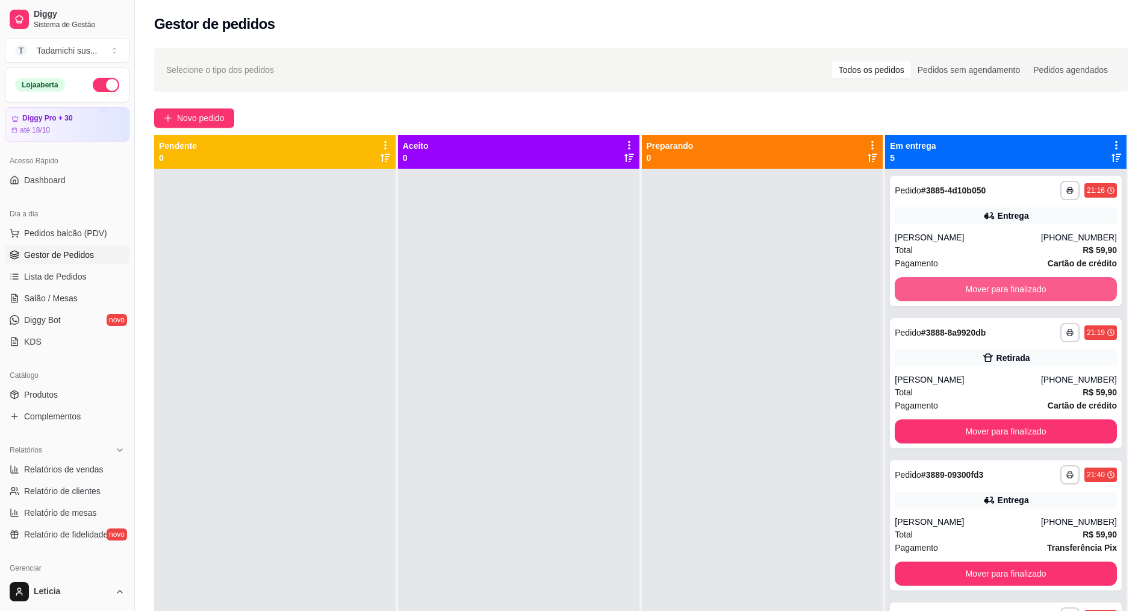
click at [931, 289] on button "Mover para finalizado" at bounding box center [1006, 289] width 222 height 24
click at [931, 289] on button "Mover para finalizado" at bounding box center [1006, 289] width 216 height 23
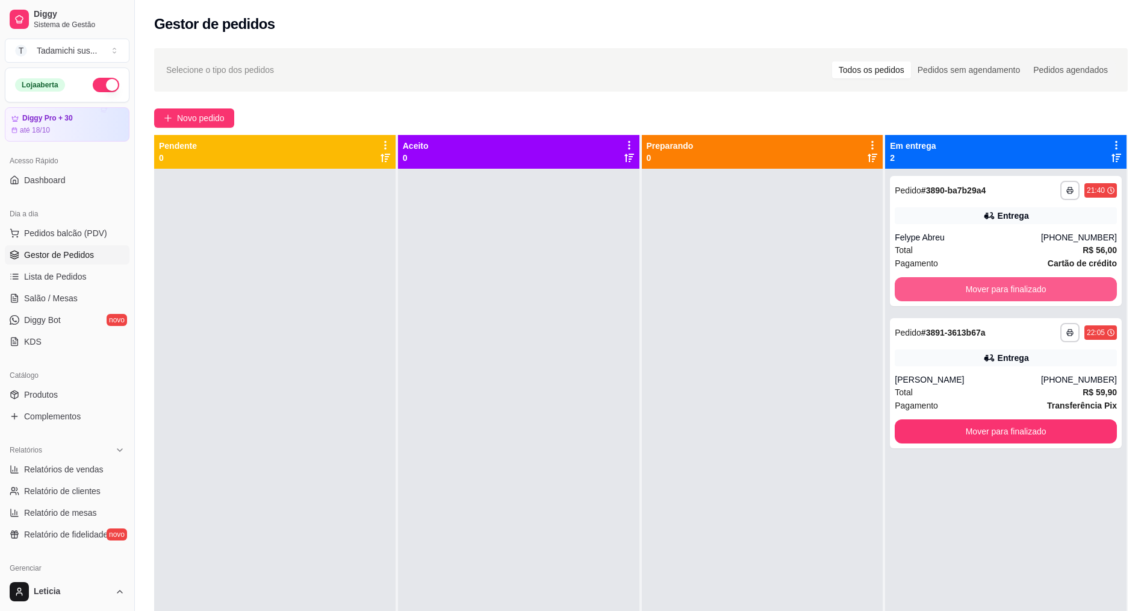
click at [931, 289] on button "Mover para finalizado" at bounding box center [1006, 289] width 222 height 24
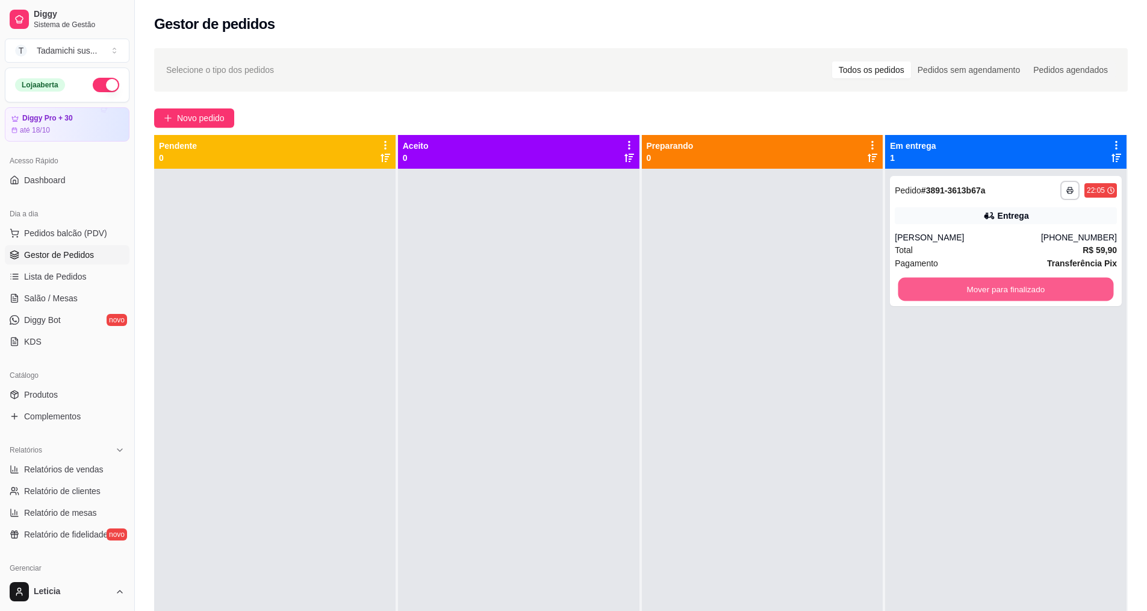
click at [931, 289] on button "Mover para finalizado" at bounding box center [1006, 289] width 216 height 23
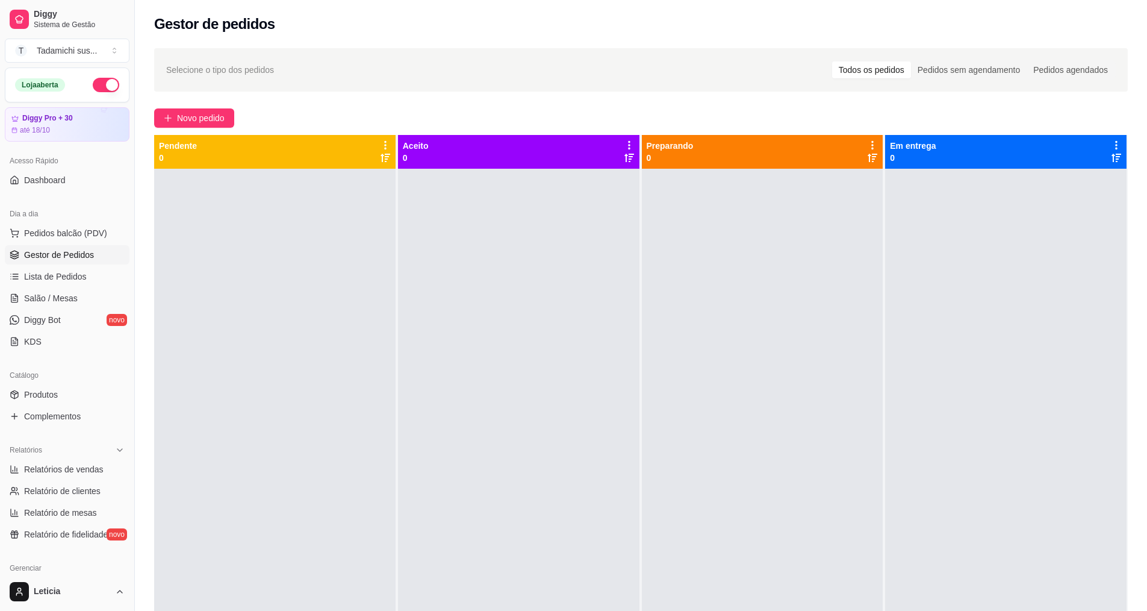
click at [805, 338] on div at bounding box center [762, 474] width 241 height 611
